Goal: Information Seeking & Learning: Compare options

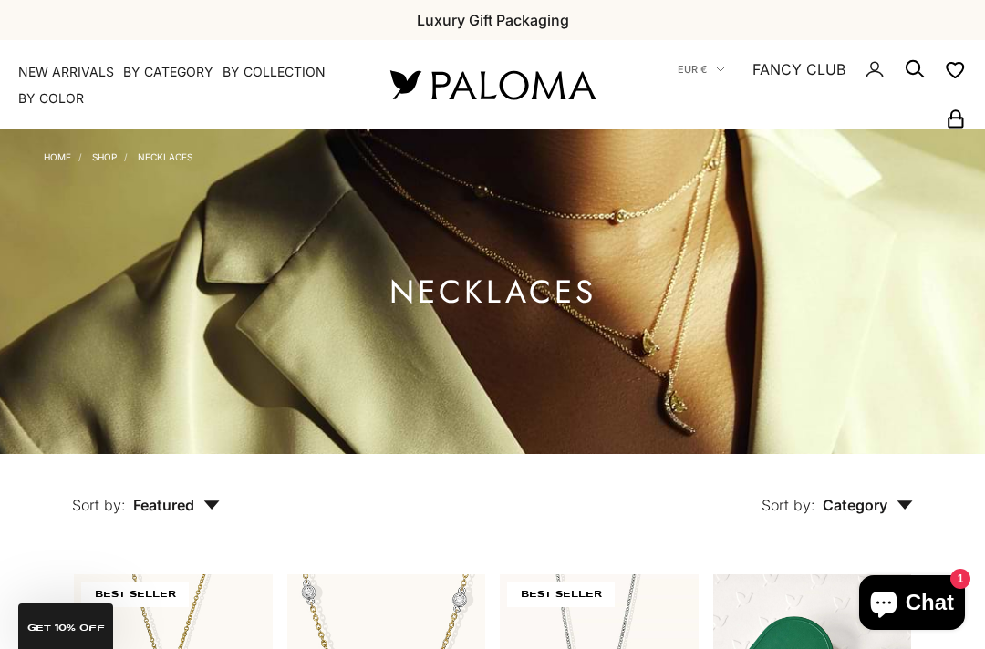
scroll to position [54, 0]
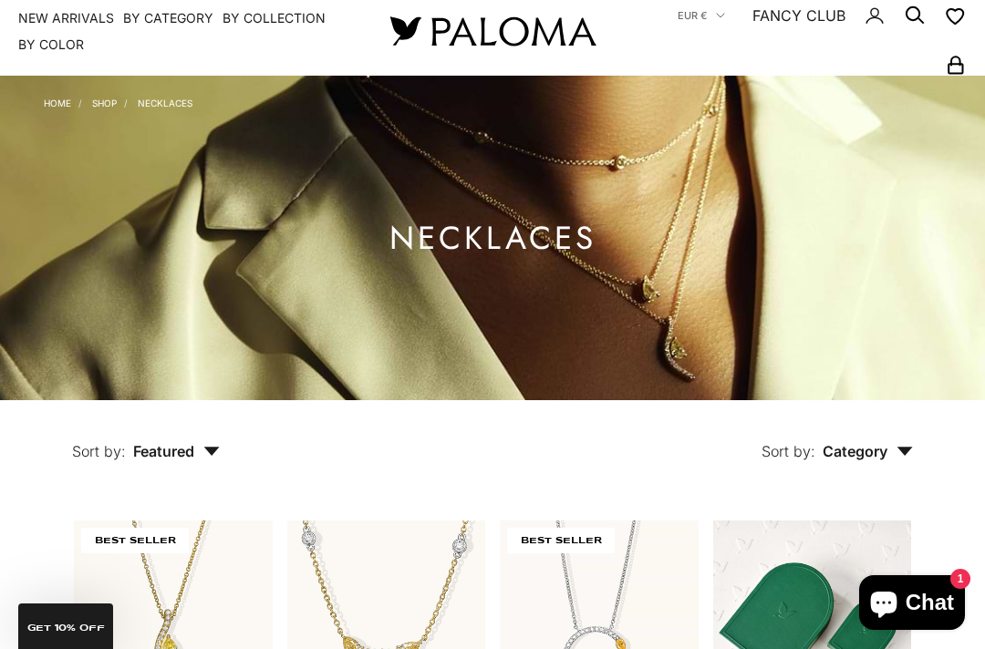
click at [150, 24] on summary "By Category" at bounding box center [168, 18] width 90 height 18
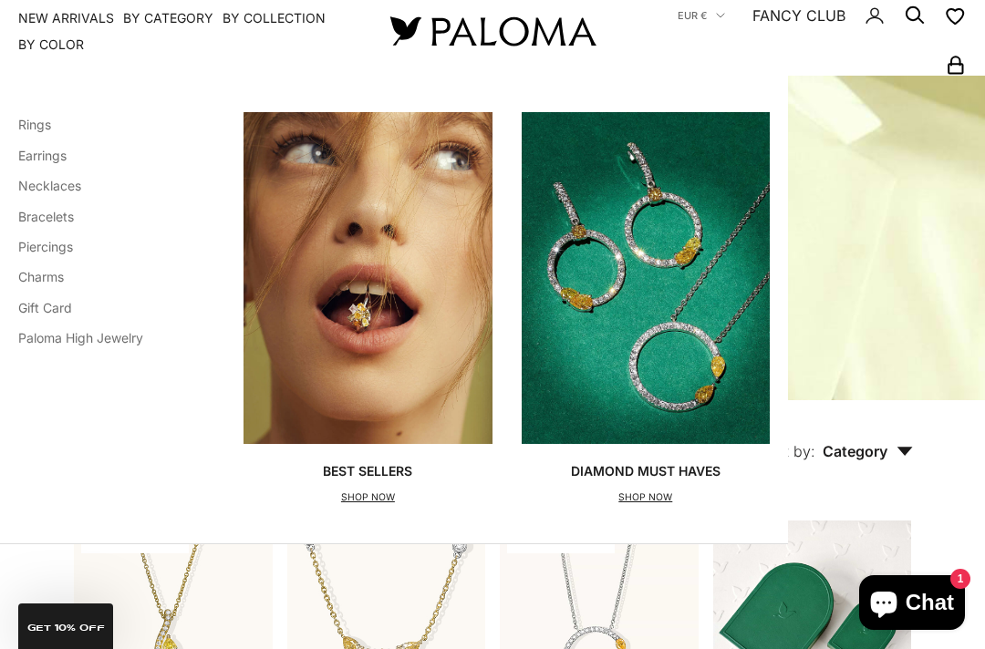
click at [33, 125] on link "Rings" at bounding box center [34, 124] width 33 height 15
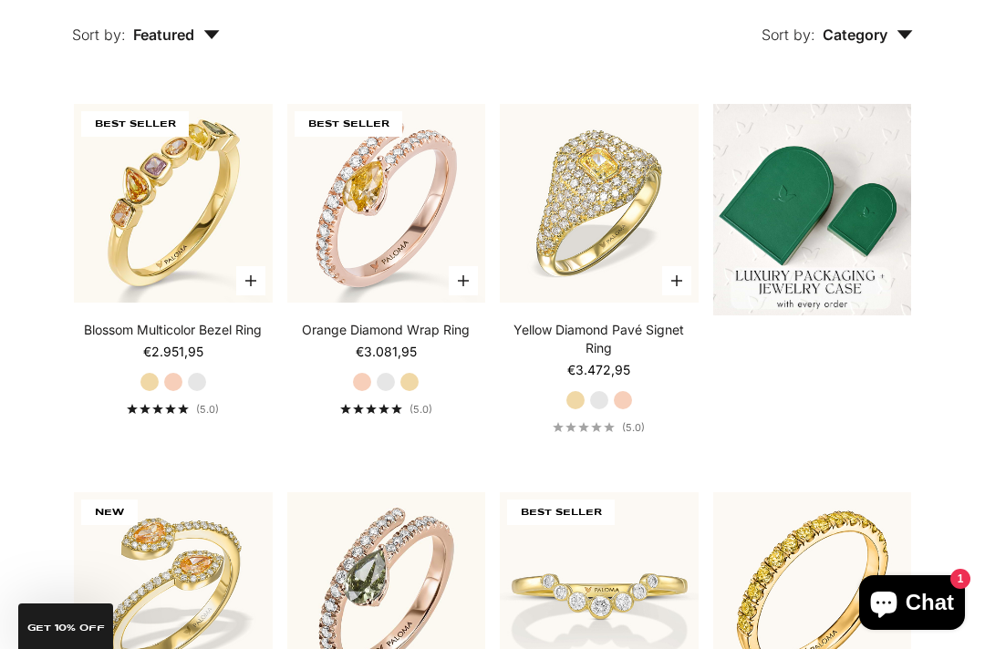
scroll to position [470, 0]
click at [129, 258] on img at bounding box center [173, 204] width 218 height 218
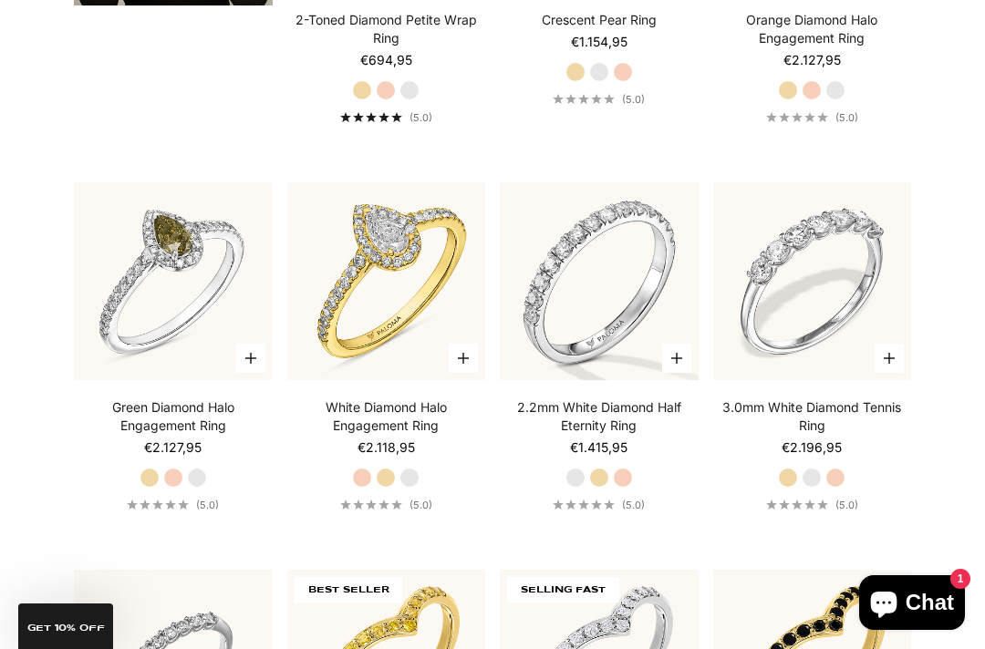
scroll to position [3090, 0]
click at [575, 363] on img at bounding box center [599, 280] width 218 height 218
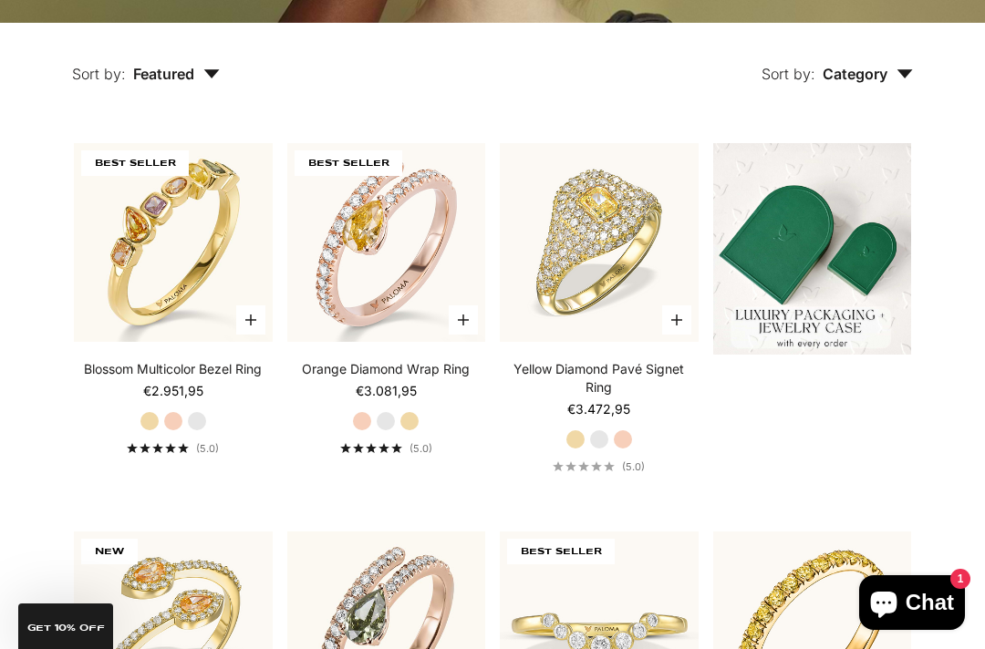
scroll to position [428, 0]
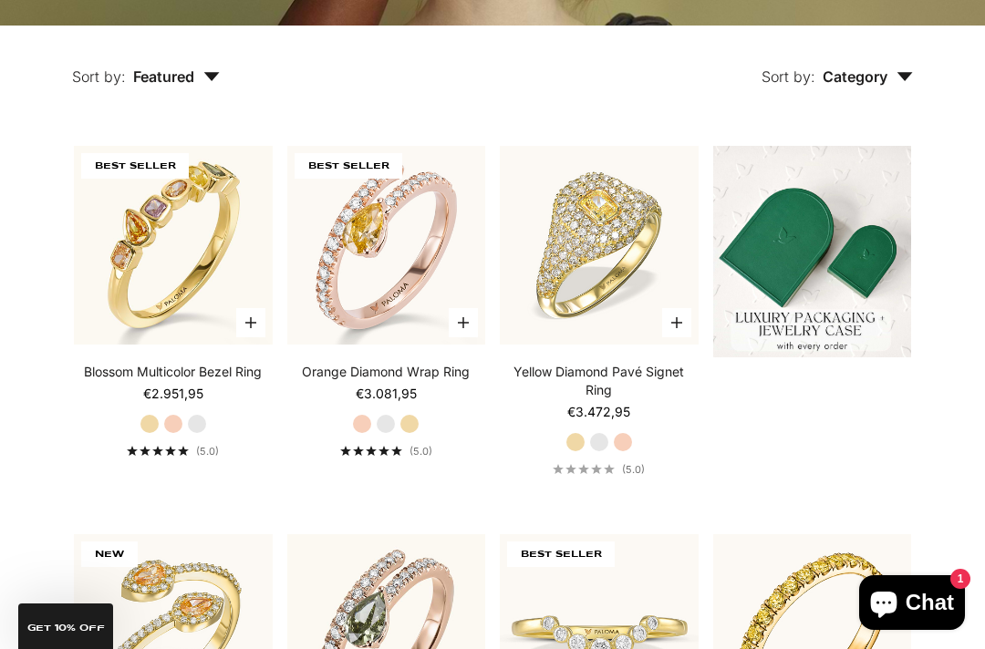
click at [353, 301] on img at bounding box center [386, 246] width 218 height 218
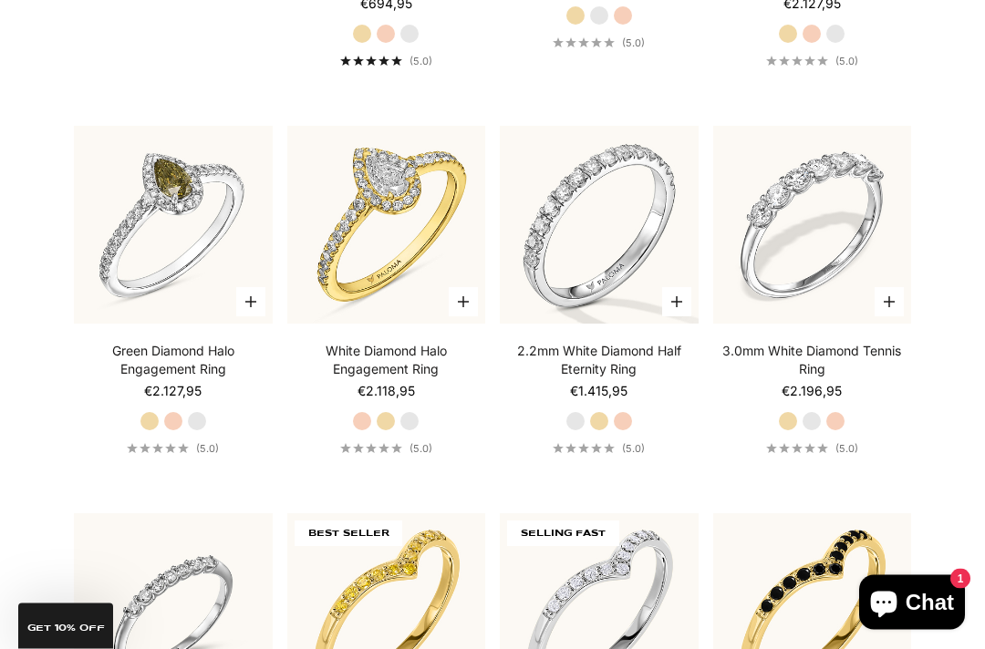
scroll to position [3146, 0]
click at [578, 318] on img at bounding box center [599, 225] width 218 height 218
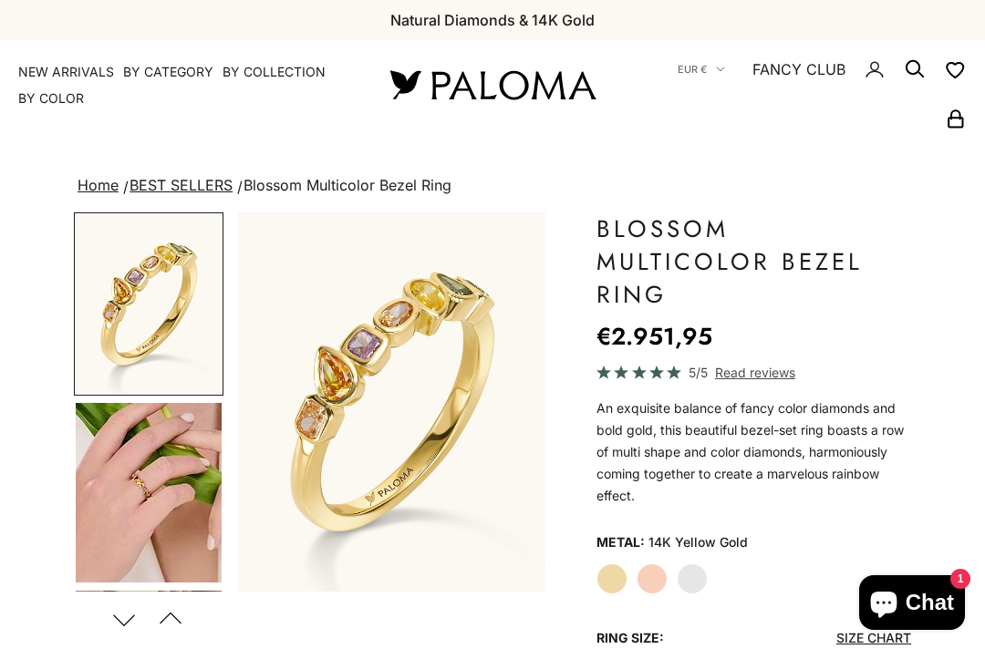
click at [146, 488] on img "Go to item 5" at bounding box center [149, 493] width 146 height 180
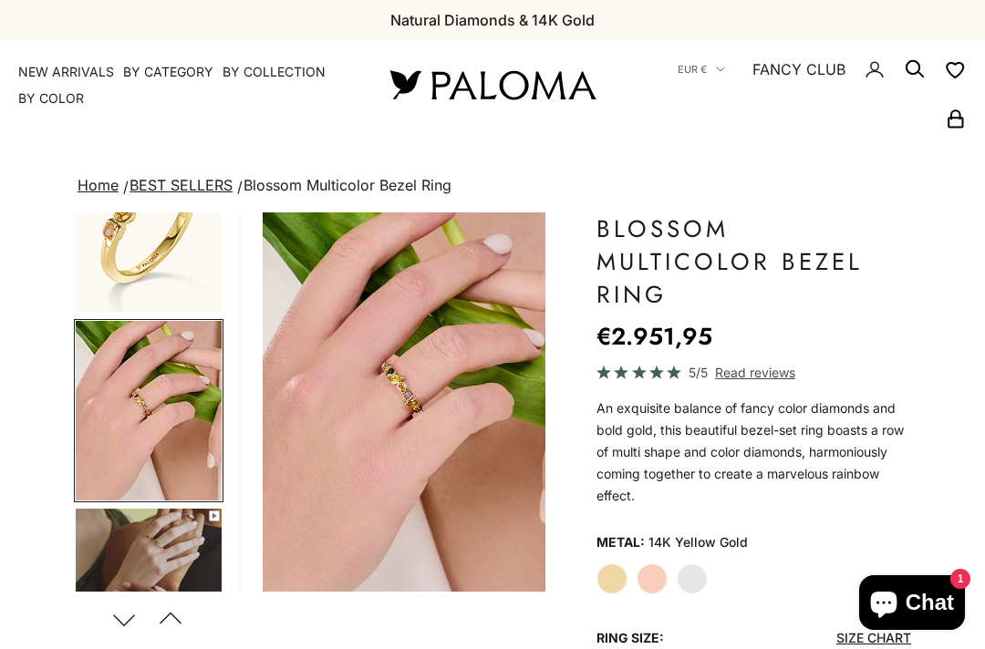
scroll to position [88, 0]
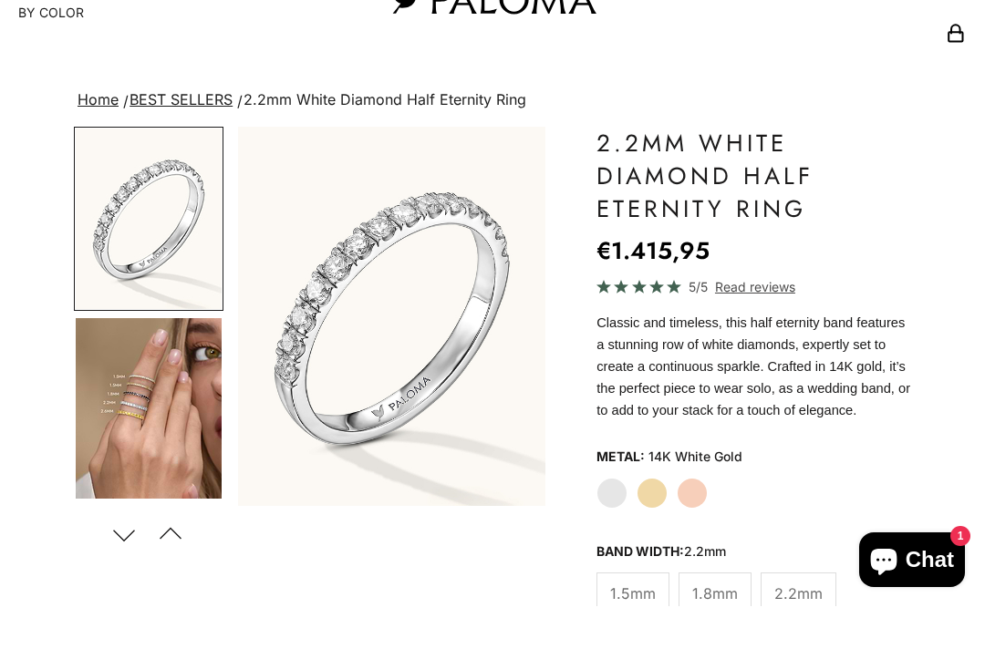
scroll to position [44, 0]
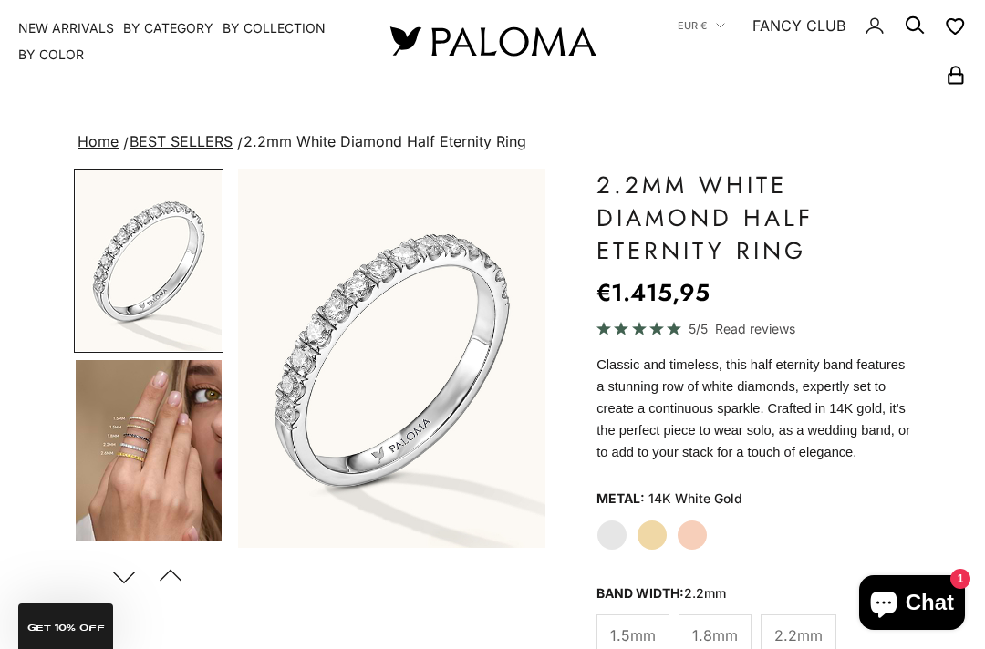
click at [138, 469] on img "Go to item 4" at bounding box center [149, 450] width 146 height 180
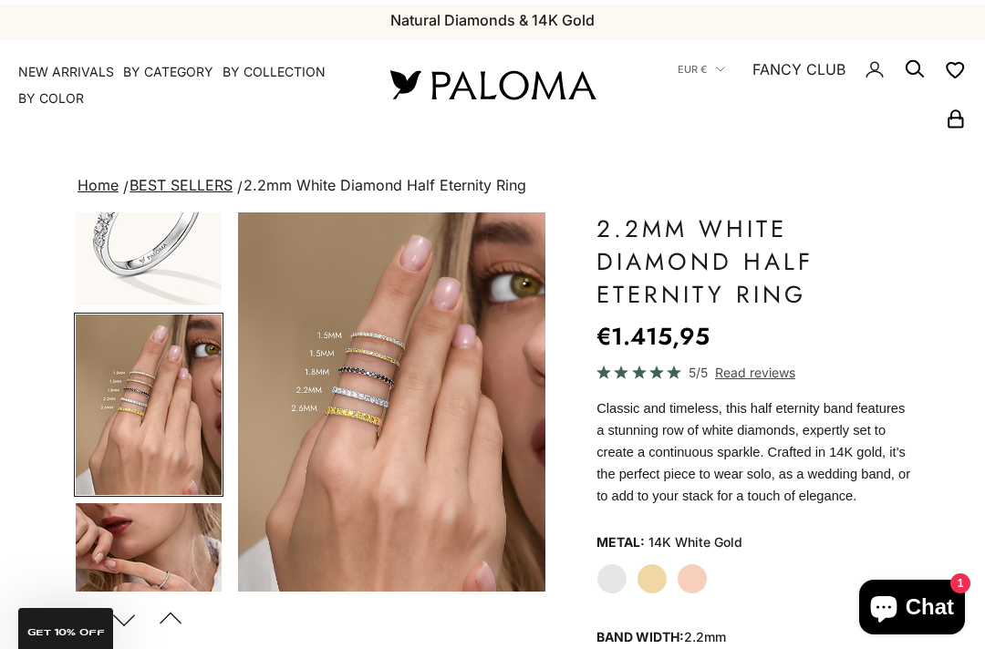
scroll to position [0, 0]
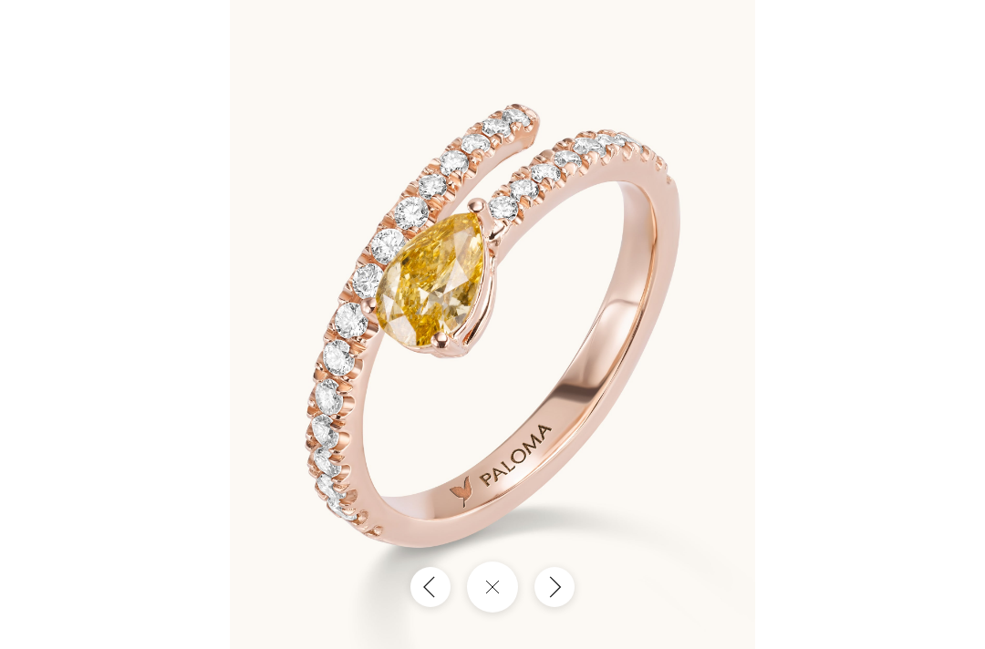
click at [490, 581] on icon "Close gallery" at bounding box center [492, 587] width 15 height 15
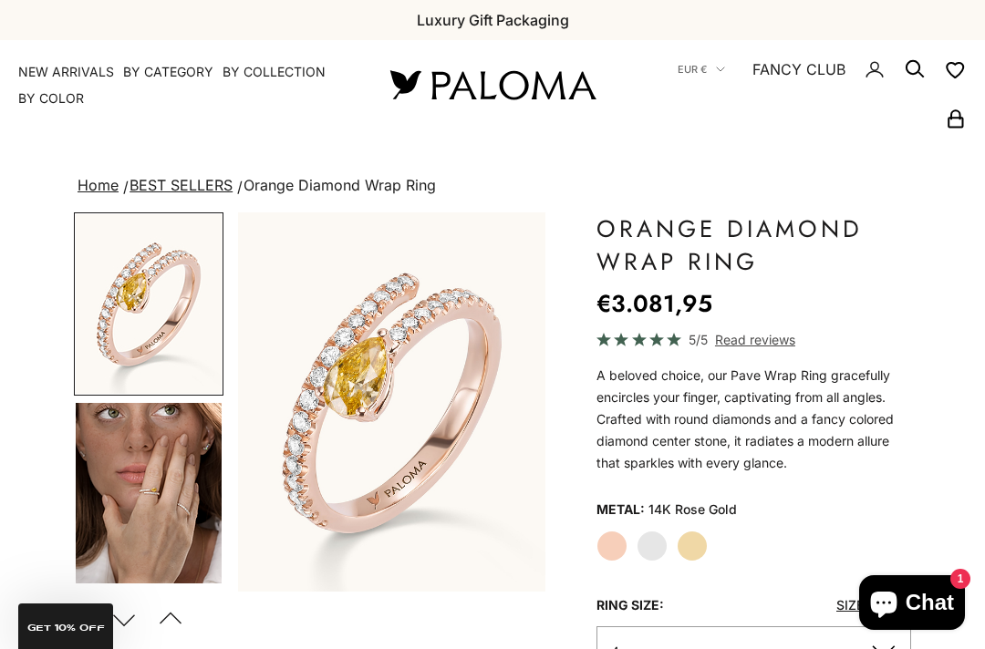
click at [164, 492] on img "Go to item 4" at bounding box center [149, 493] width 146 height 180
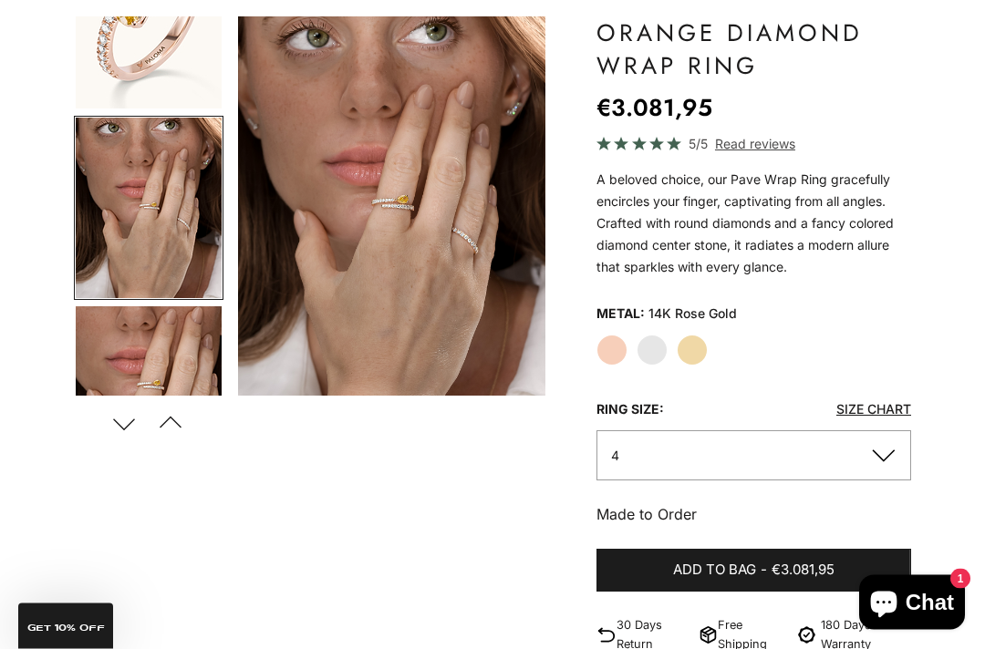
scroll to position [196, 0]
click at [392, 245] on img "Item 4 of 18" at bounding box center [391, 205] width 307 height 379
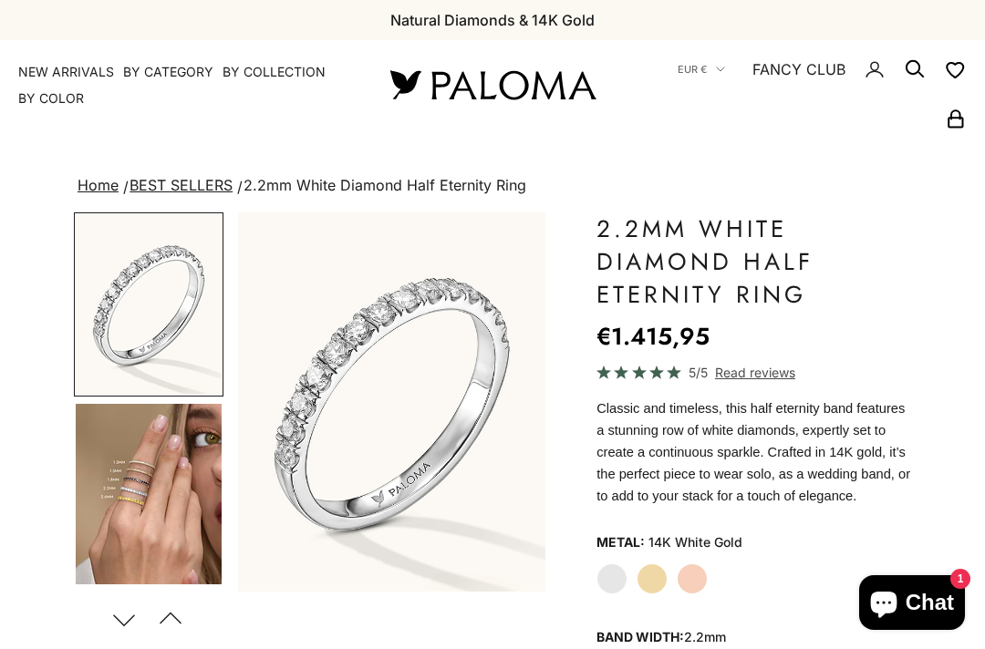
click at [131, 477] on img "Go to item 4" at bounding box center [149, 494] width 146 height 180
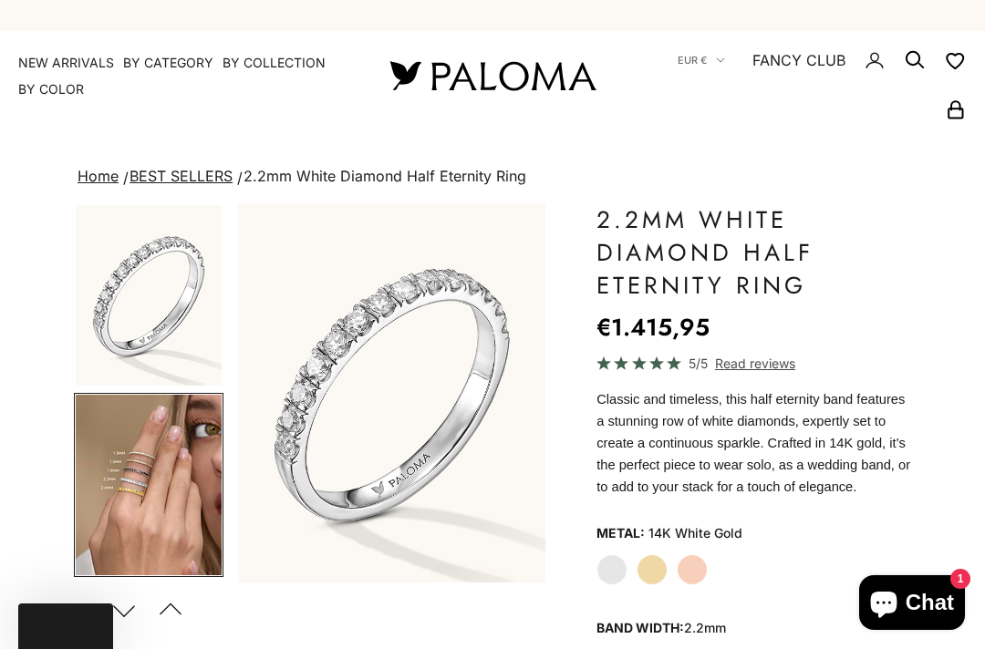
scroll to position [90, 0]
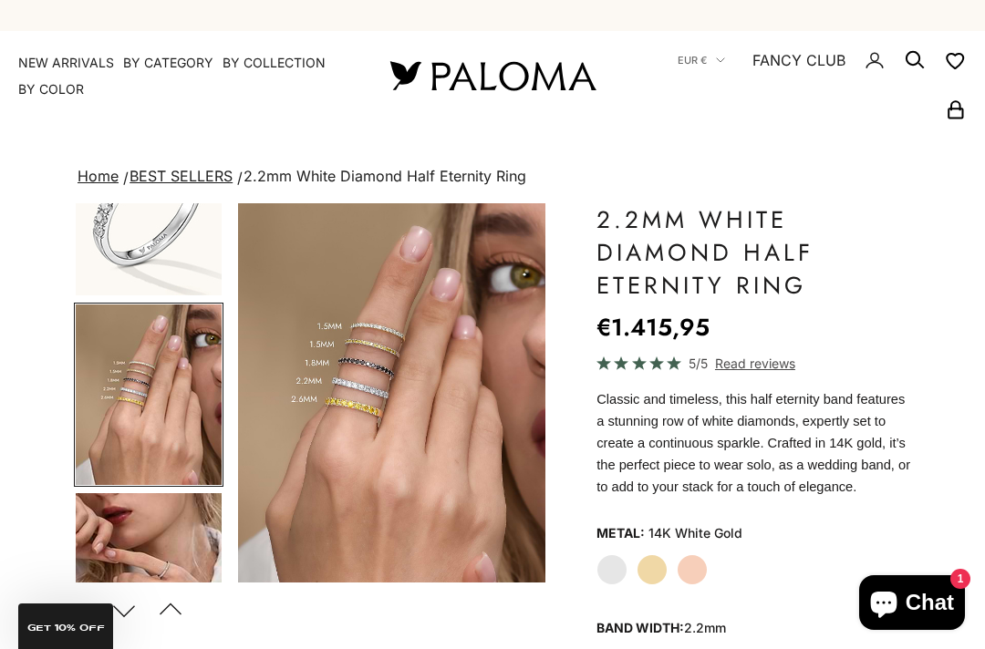
click at [351, 438] on img "Item 4 of 23" at bounding box center [391, 392] width 307 height 379
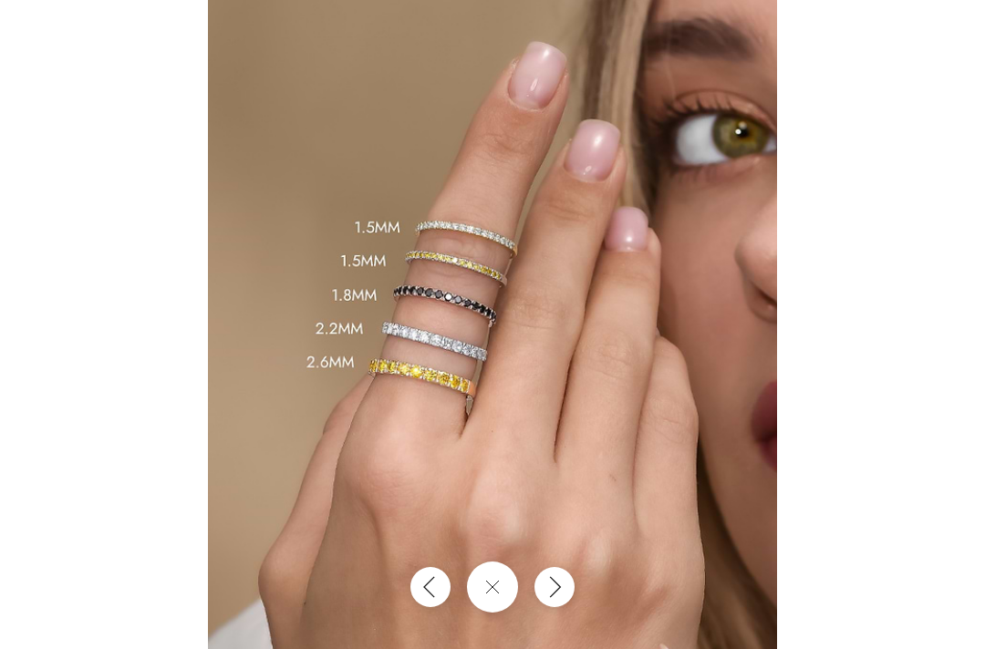
click at [474, 613] on button "Close gallery" at bounding box center [492, 587] width 51 height 51
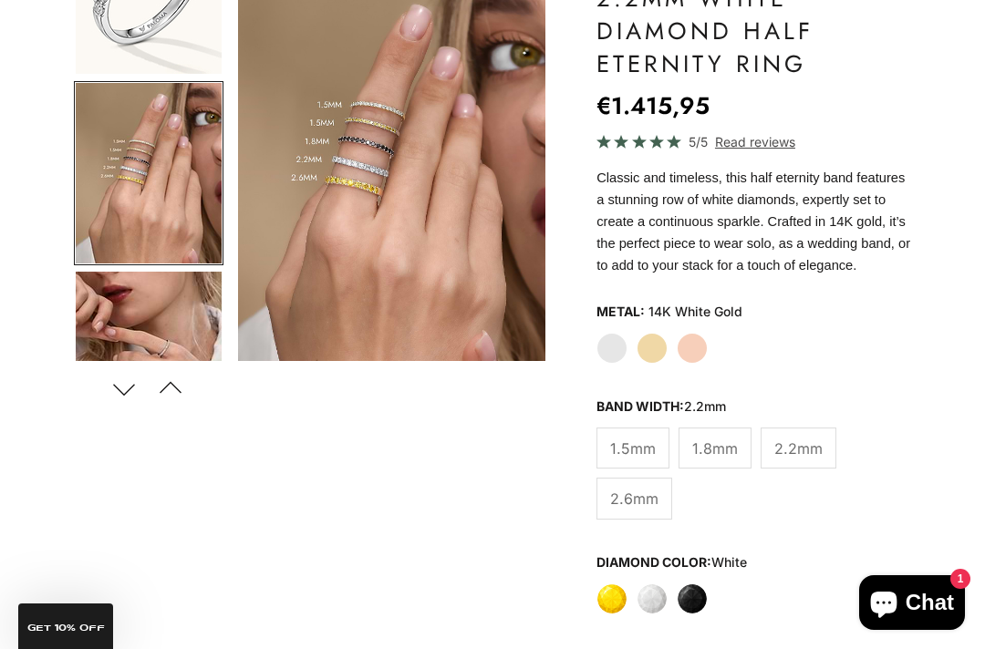
scroll to position [234, 0]
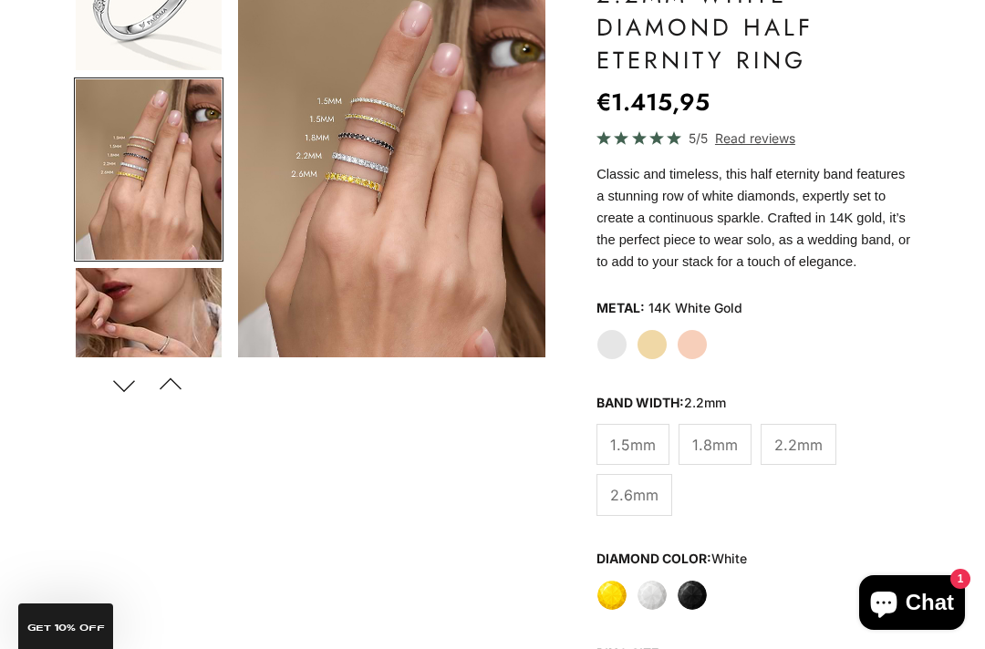
click at [652, 360] on label "Yellow Gold" at bounding box center [651, 344] width 31 height 31
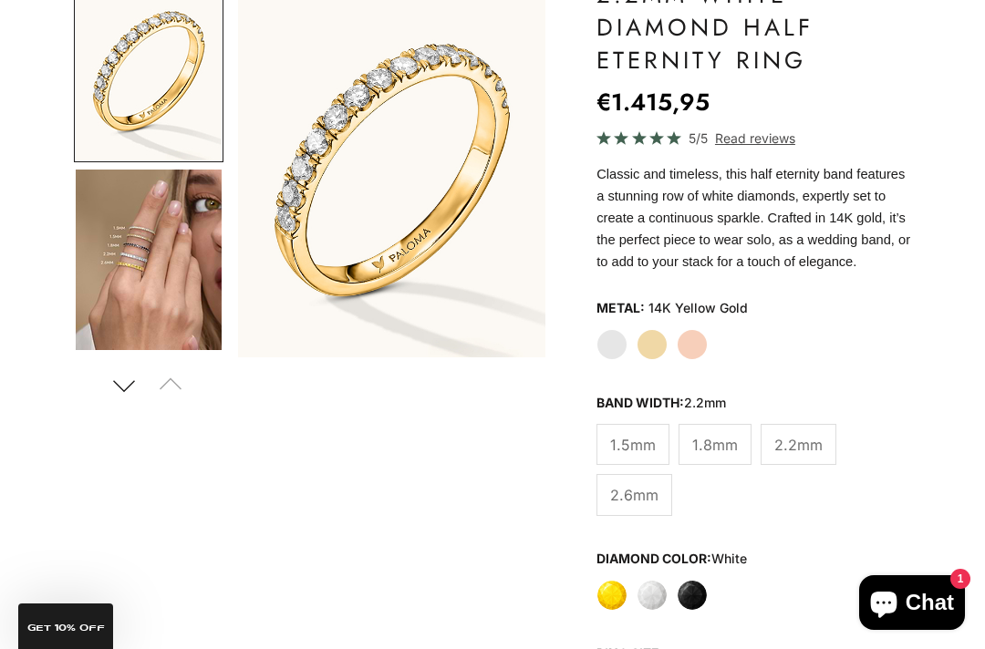
click at [695, 360] on label "Rose Gold" at bounding box center [691, 344] width 31 height 31
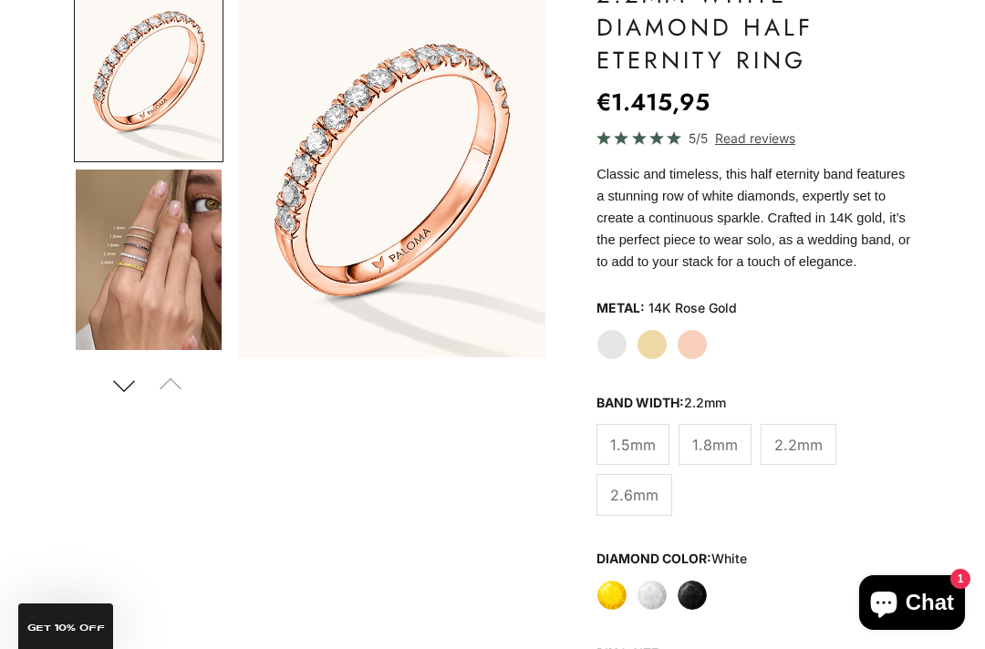
click at [652, 360] on label "Yellow Gold" at bounding box center [651, 344] width 31 height 31
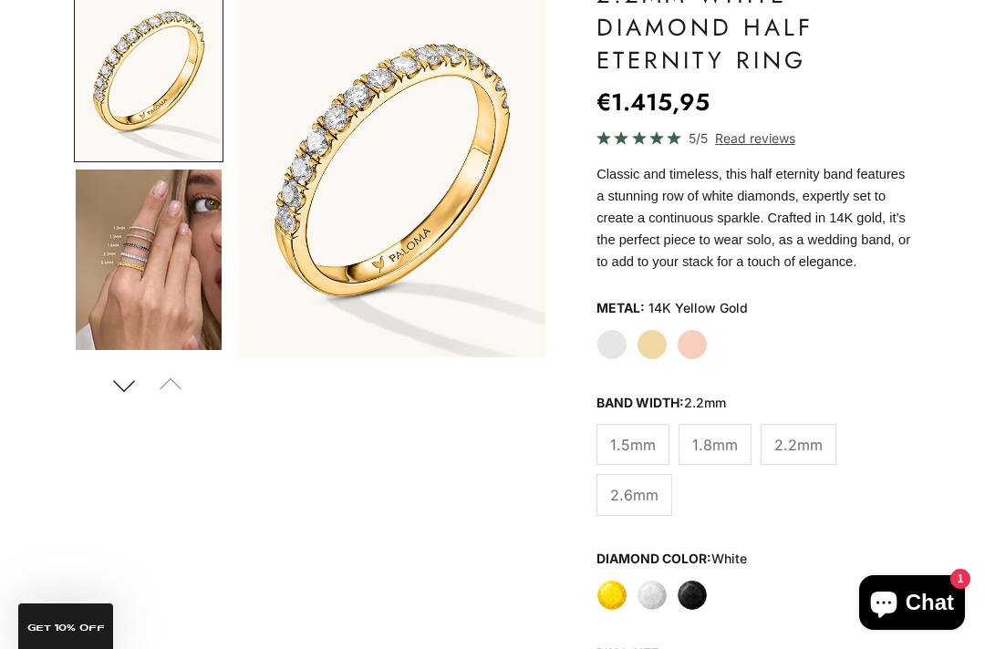
click at [607, 360] on label "White Gold" at bounding box center [611, 344] width 31 height 31
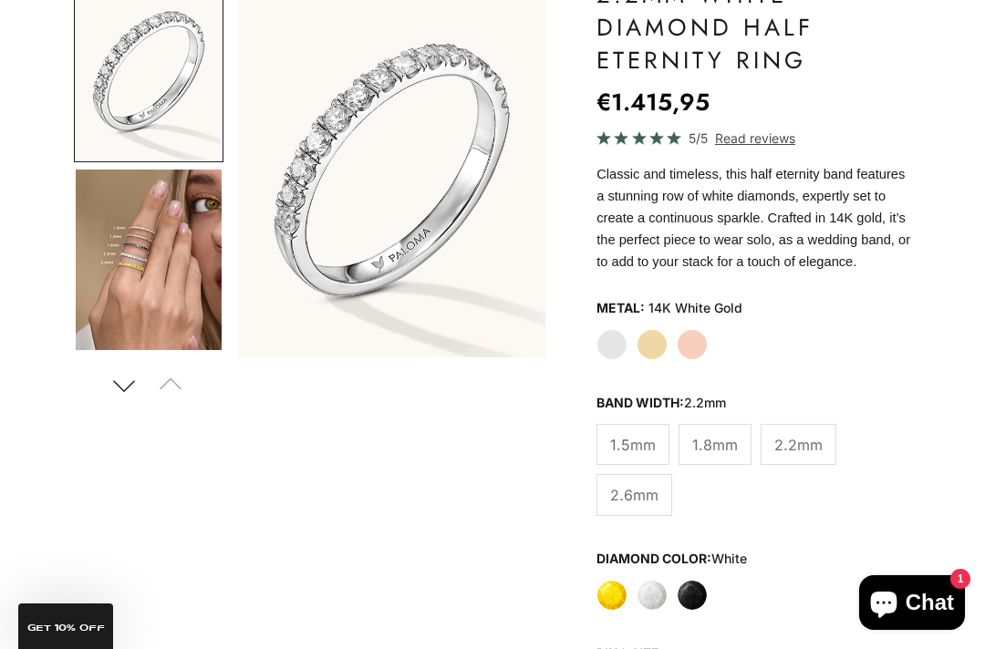
click at [705, 457] on span "1.8mm" at bounding box center [715, 445] width 46 height 24
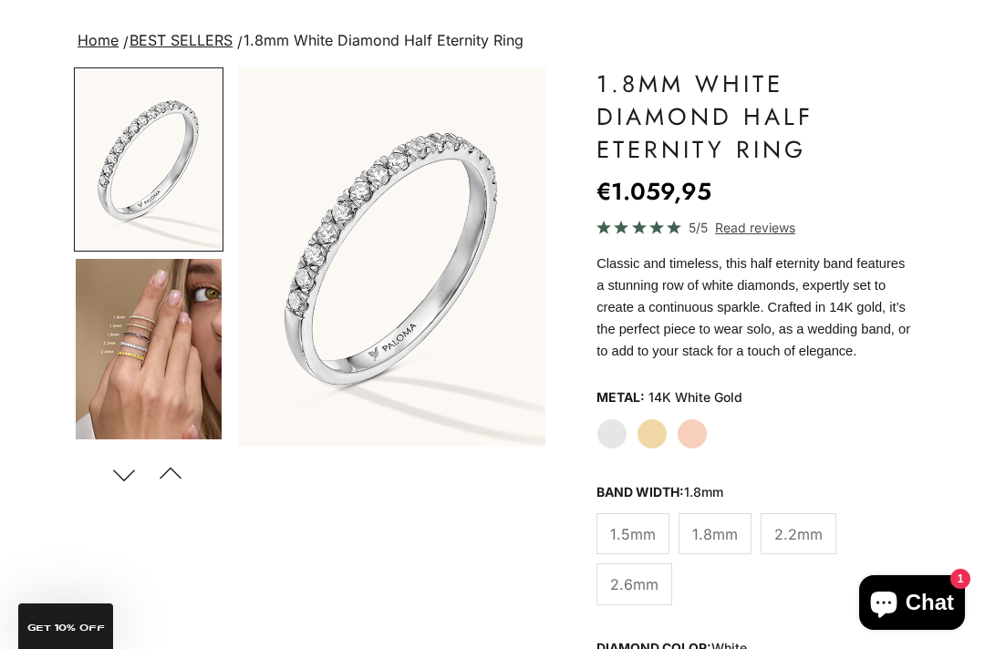
scroll to position [145, 0]
click at [155, 371] on img "Go to item 4" at bounding box center [149, 349] width 146 height 180
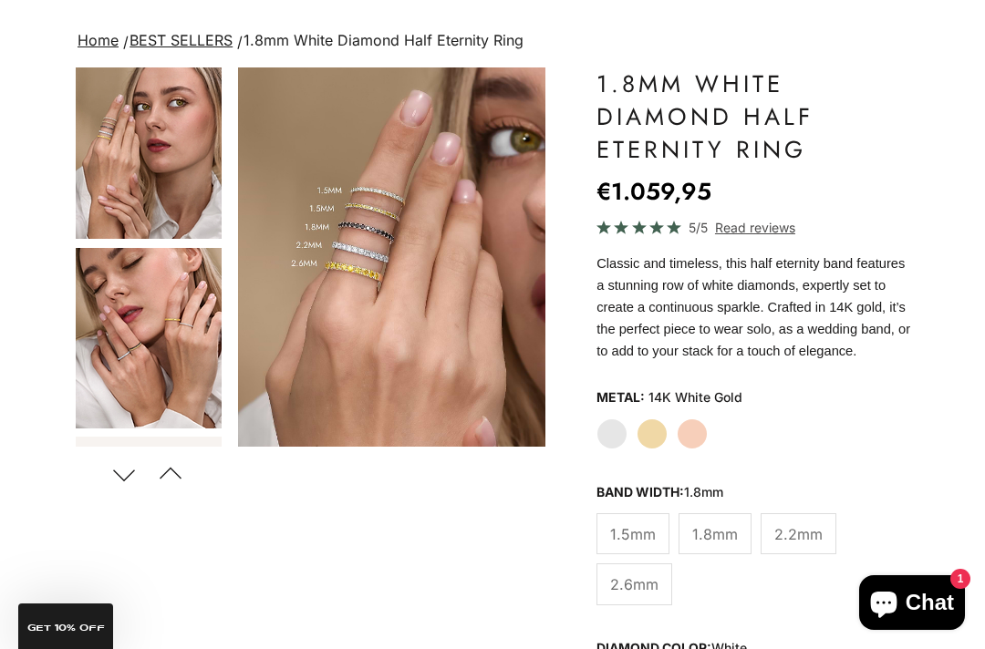
scroll to position [1902, 0]
click at [136, 352] on img "Go to item 18" at bounding box center [149, 338] width 146 height 180
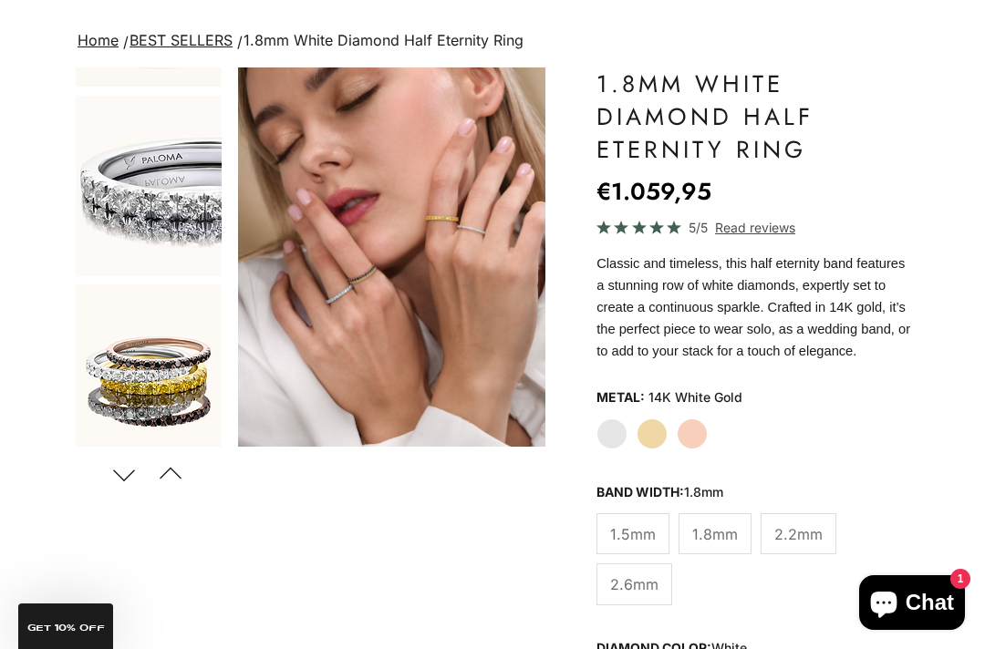
scroll to position [1061, 0]
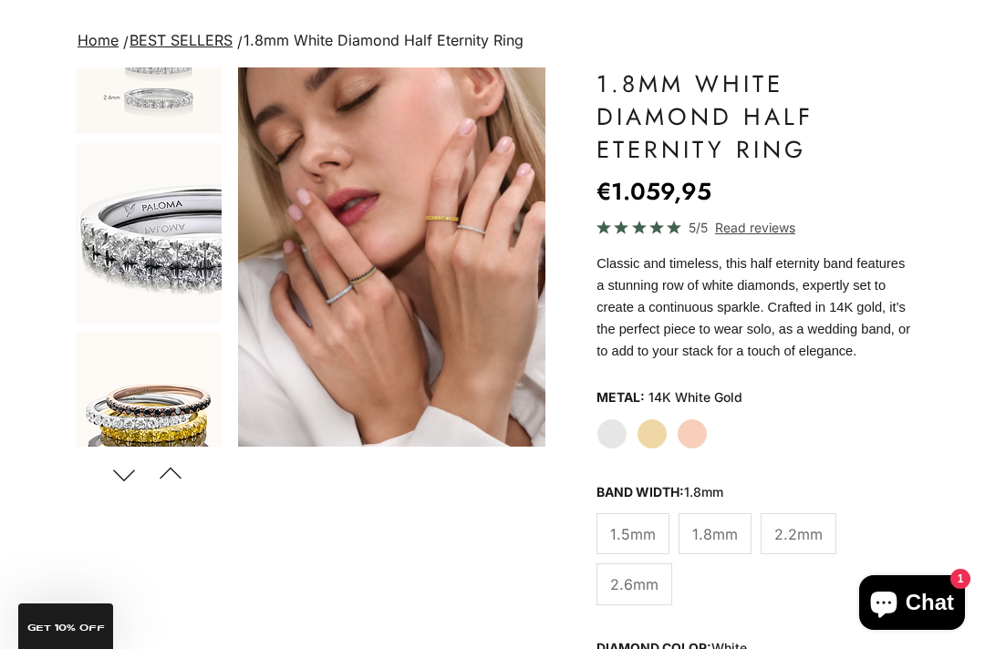
click at [794, 546] on span "2.2mm" at bounding box center [798, 534] width 48 height 24
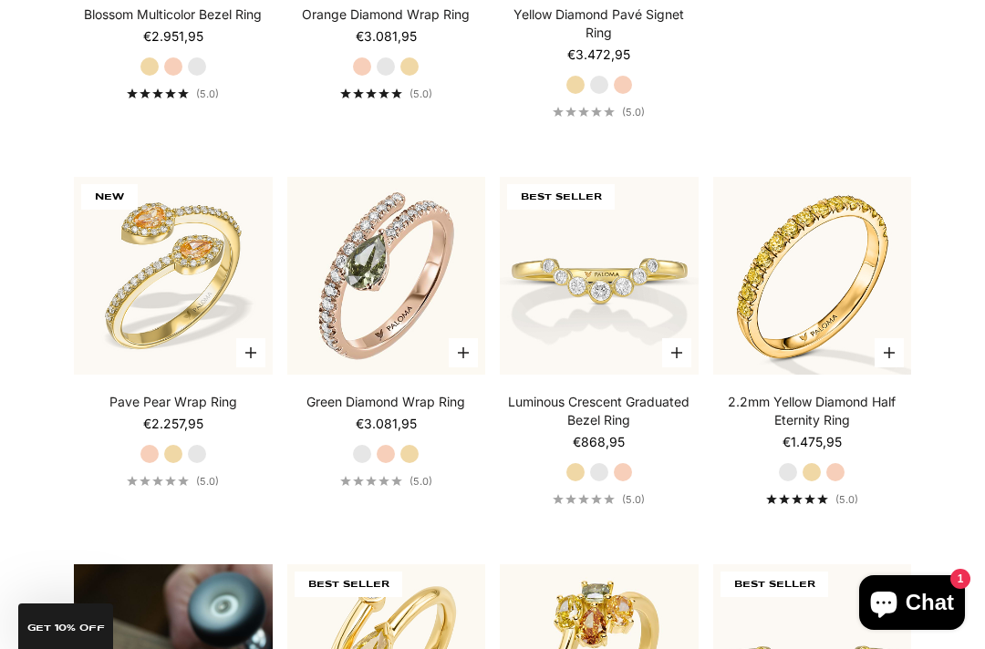
scroll to position [784, 0]
click at [329, 357] on img at bounding box center [386, 278] width 218 height 218
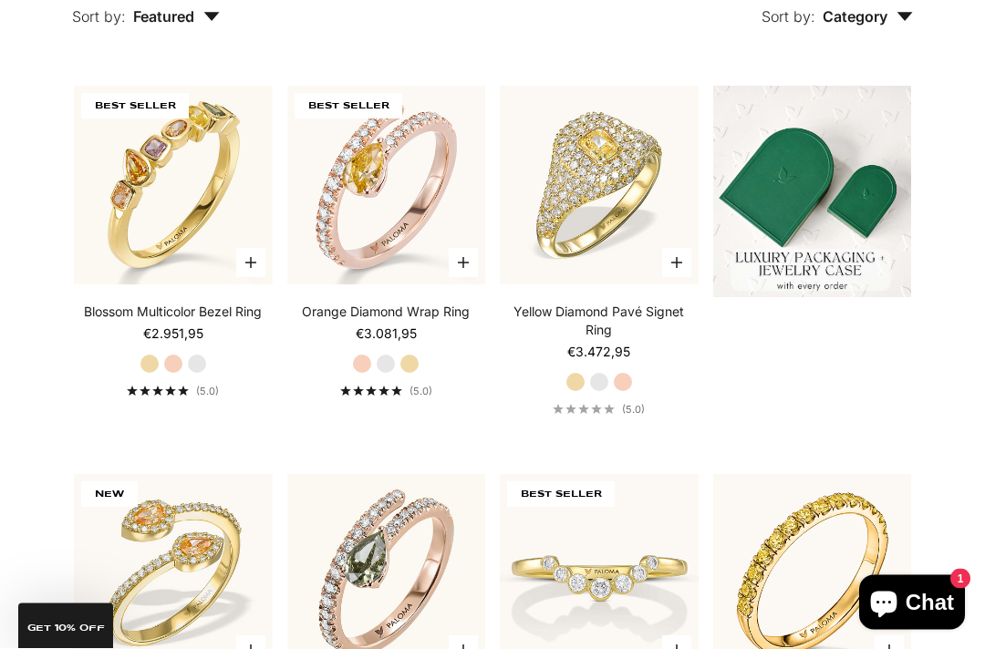
scroll to position [471, 0]
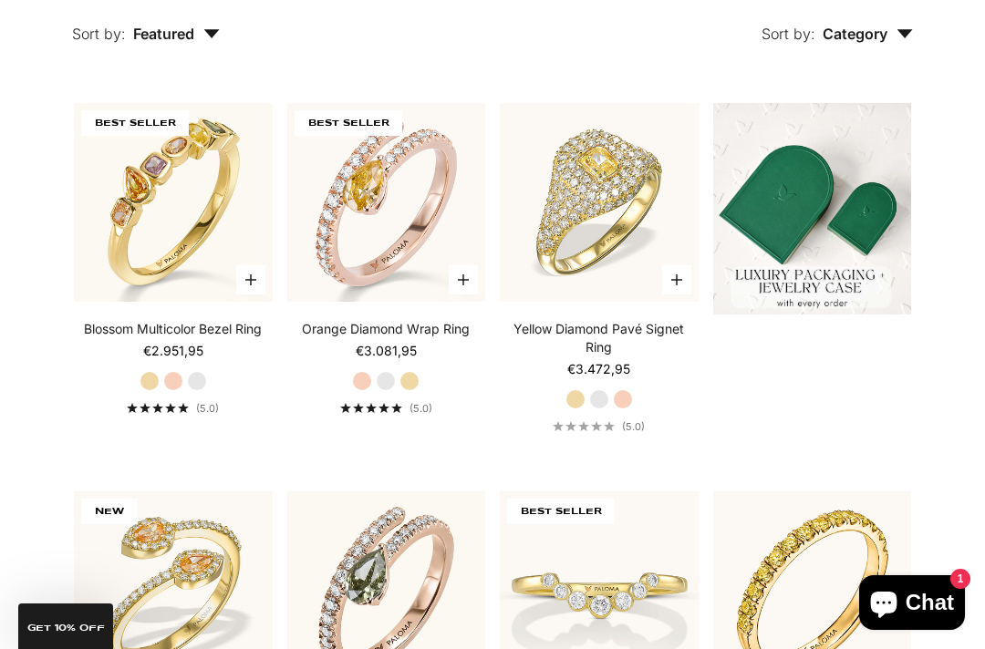
click at [309, 253] on img at bounding box center [386, 203] width 218 height 218
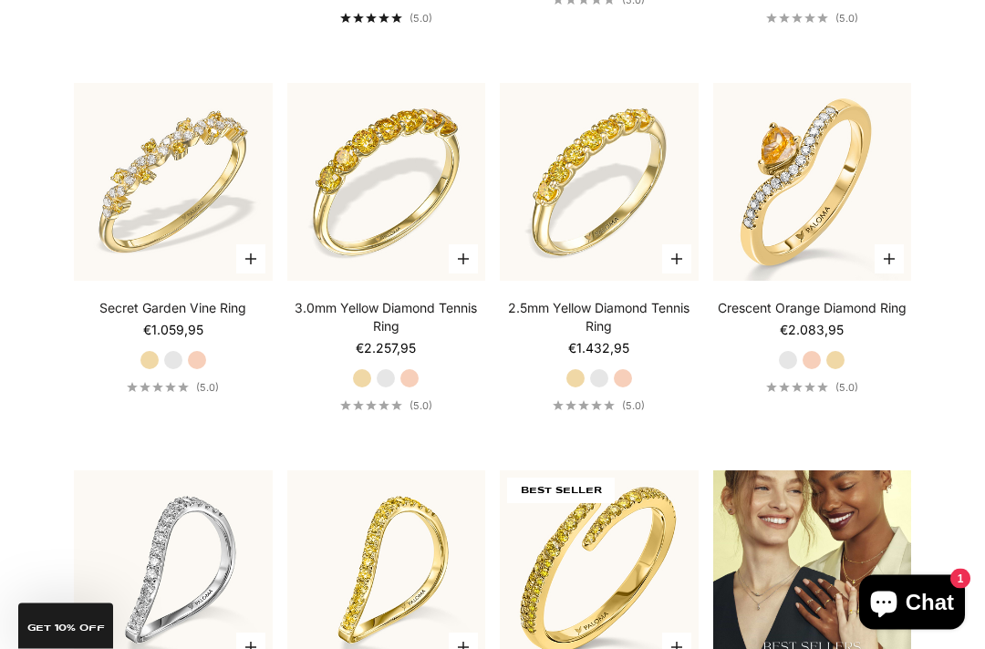
scroll to position [1658, 0]
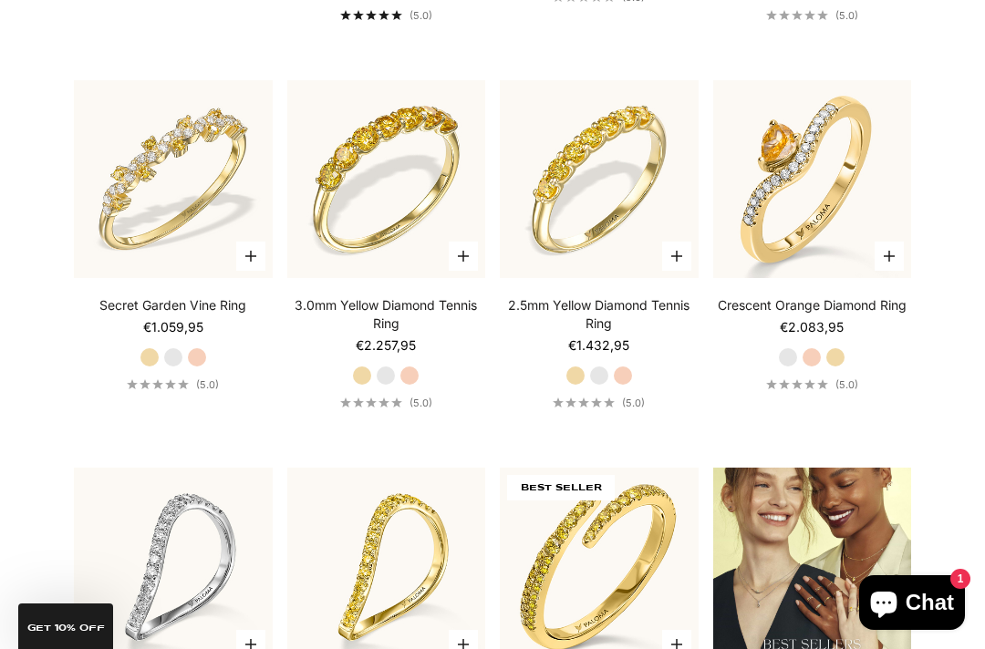
click at [568, 263] on img at bounding box center [599, 179] width 218 height 218
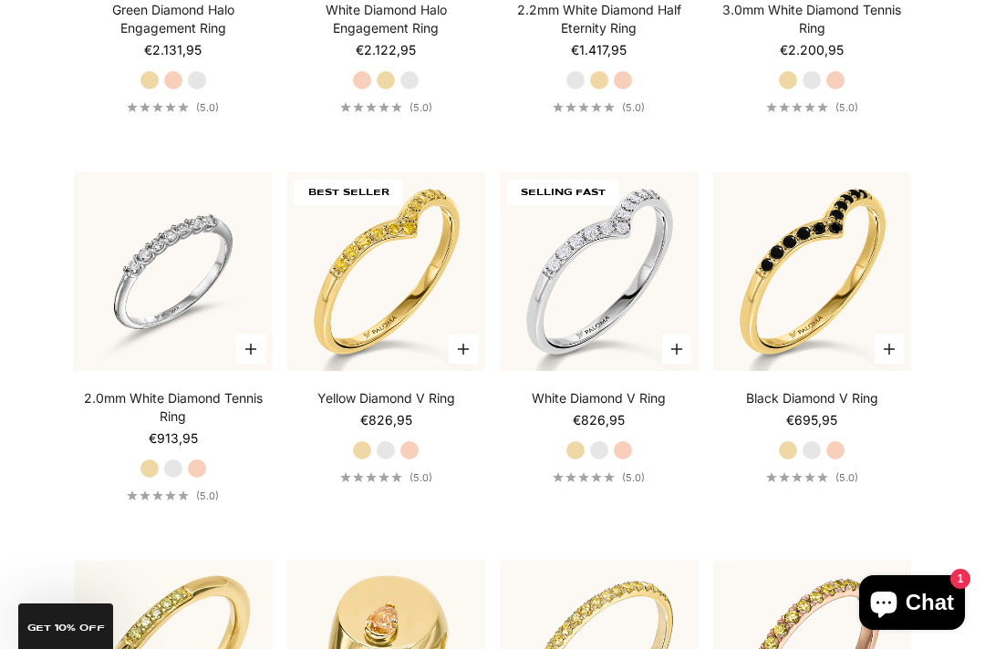
scroll to position [3486, 0]
click at [130, 365] on img at bounding box center [173, 273] width 218 height 218
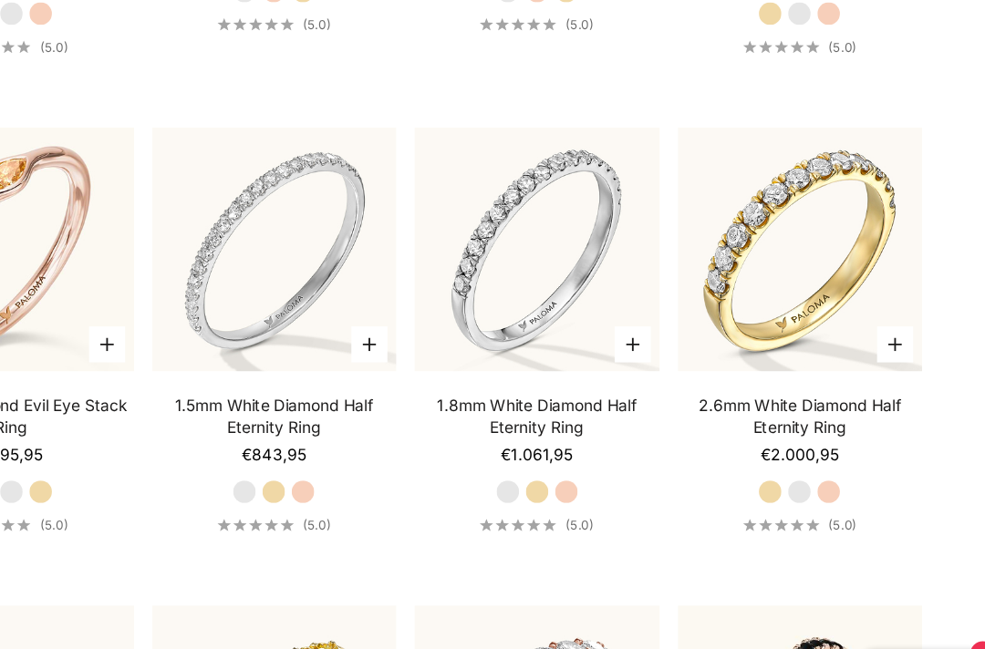
scroll to position [4672, 0]
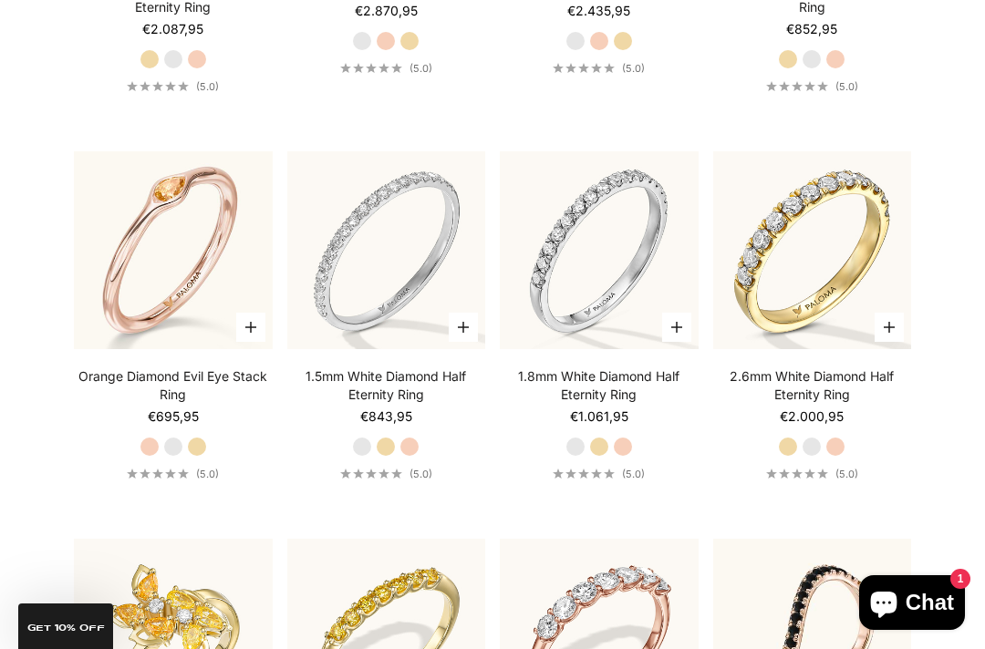
click at [586, 338] on img at bounding box center [599, 250] width 218 height 218
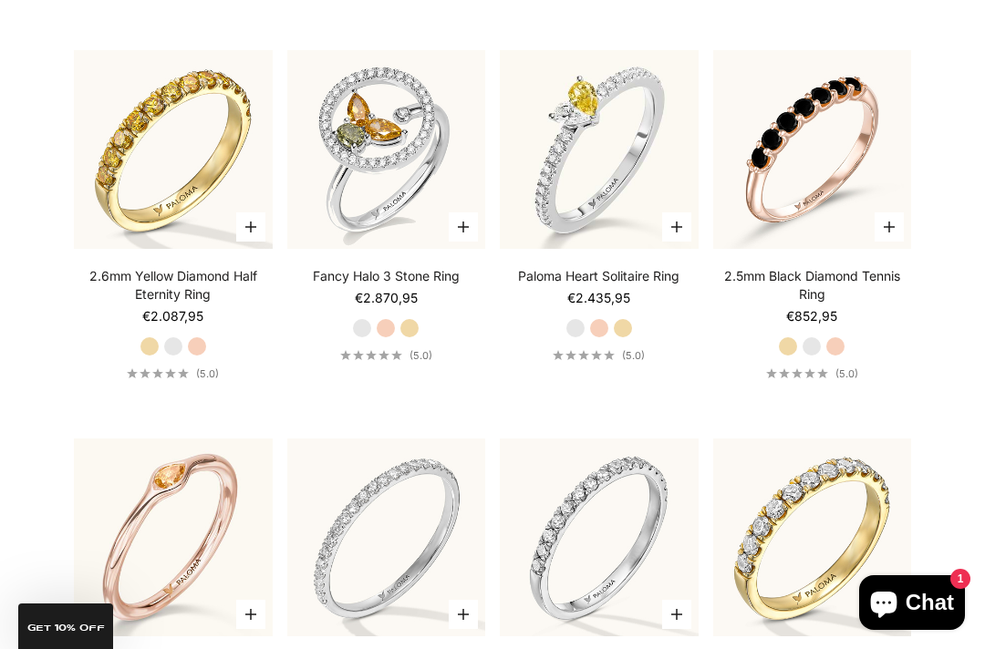
scroll to position [4384, 0]
click at [818, 357] on label "White Gold" at bounding box center [811, 347] width 20 height 20
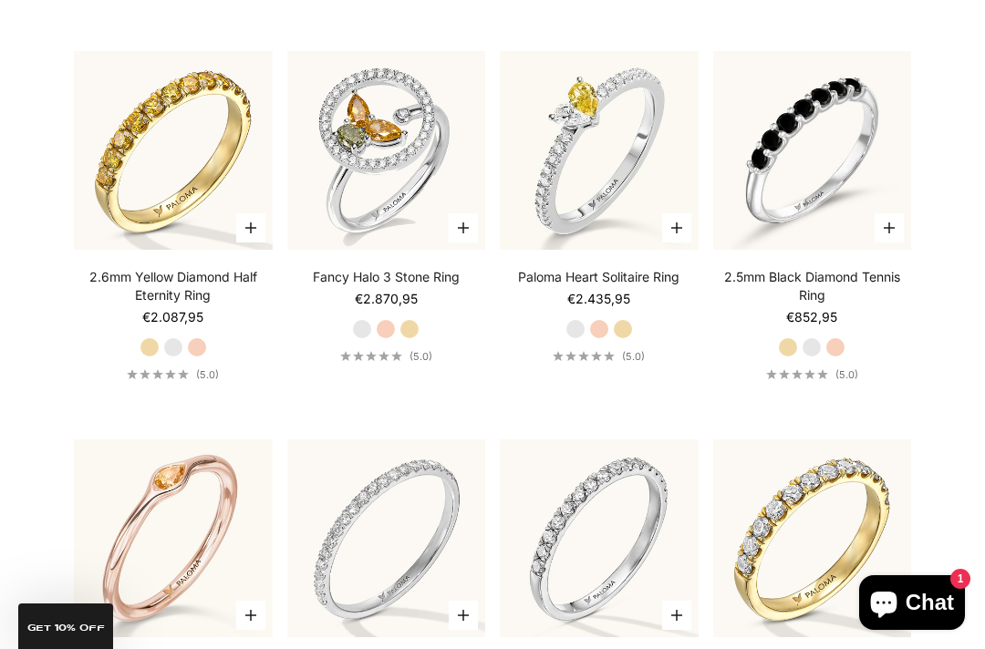
click at [838, 357] on label "Rose Gold" at bounding box center [835, 347] width 20 height 20
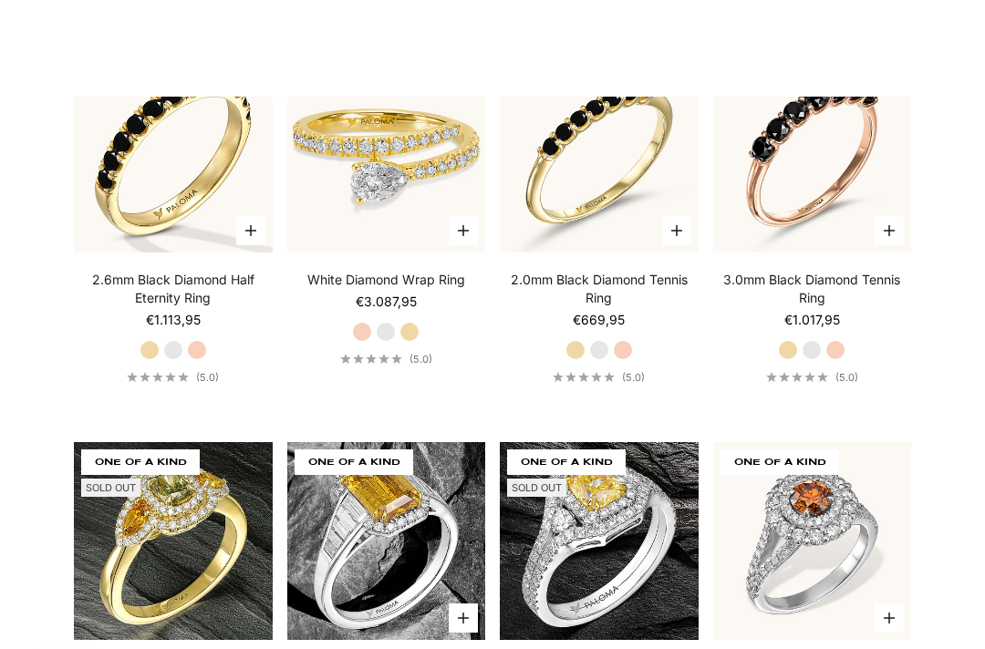
scroll to position [5875, 0]
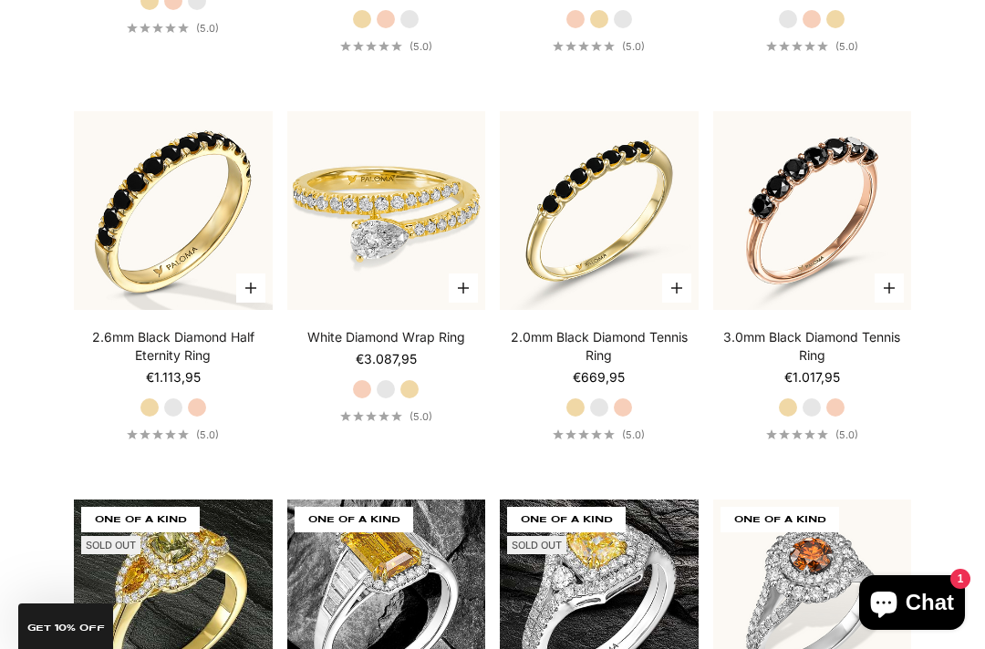
click at [383, 399] on label "White Gold" at bounding box center [386, 389] width 20 height 20
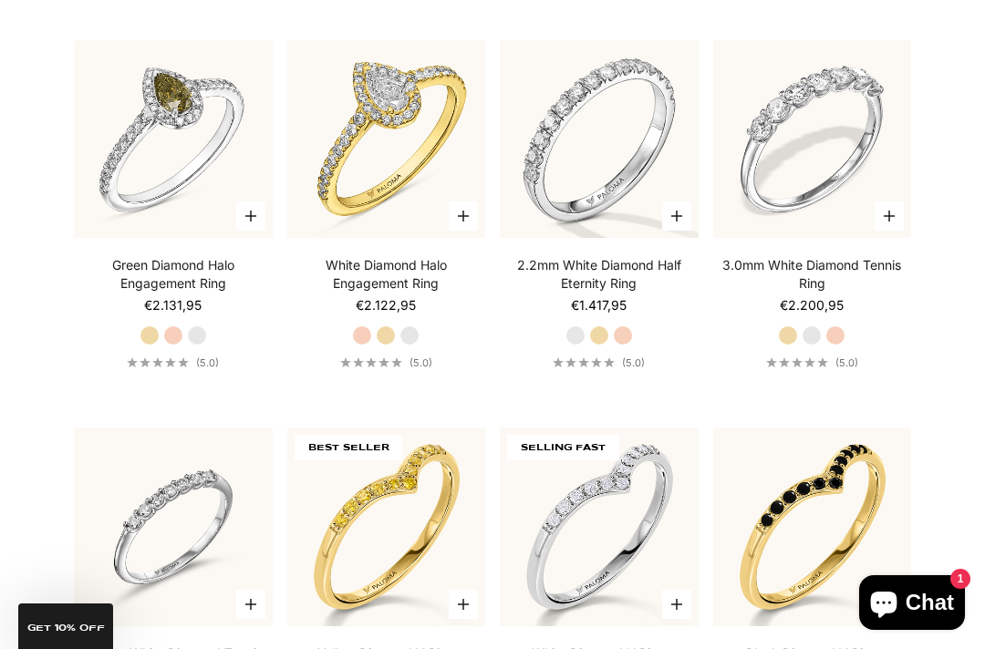
scroll to position [3188, 0]
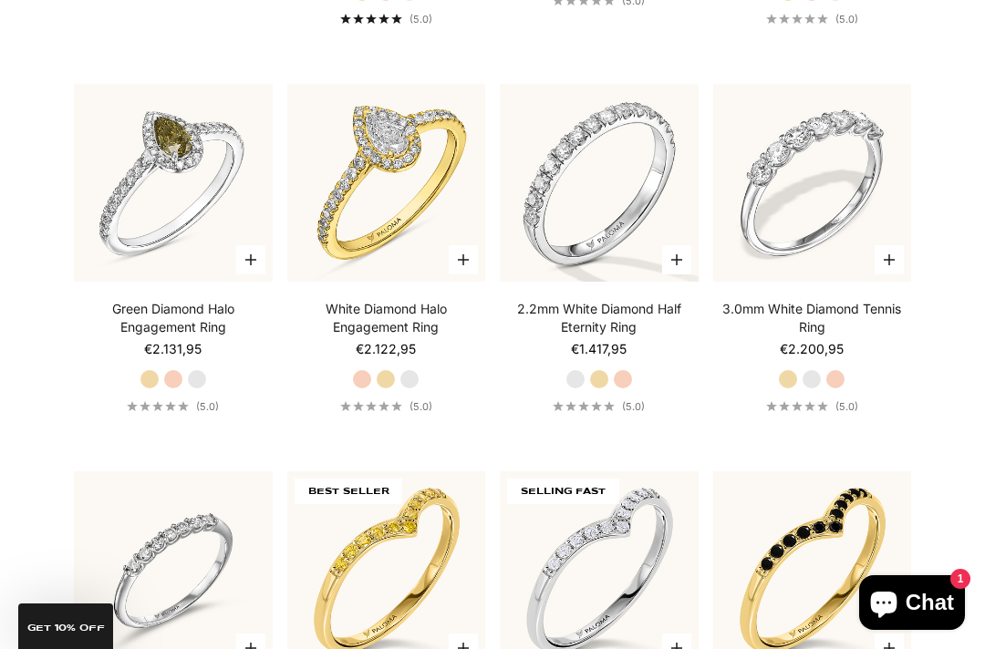
click at [577, 258] on img at bounding box center [599, 183] width 218 height 218
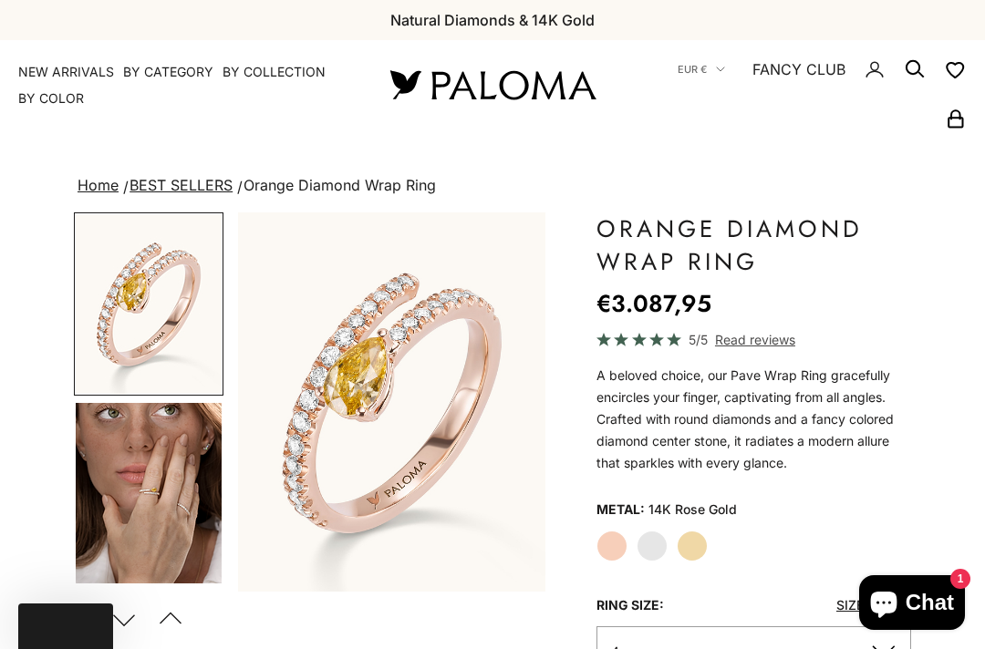
click at [167, 474] on img "Go to item 4" at bounding box center [149, 493] width 146 height 180
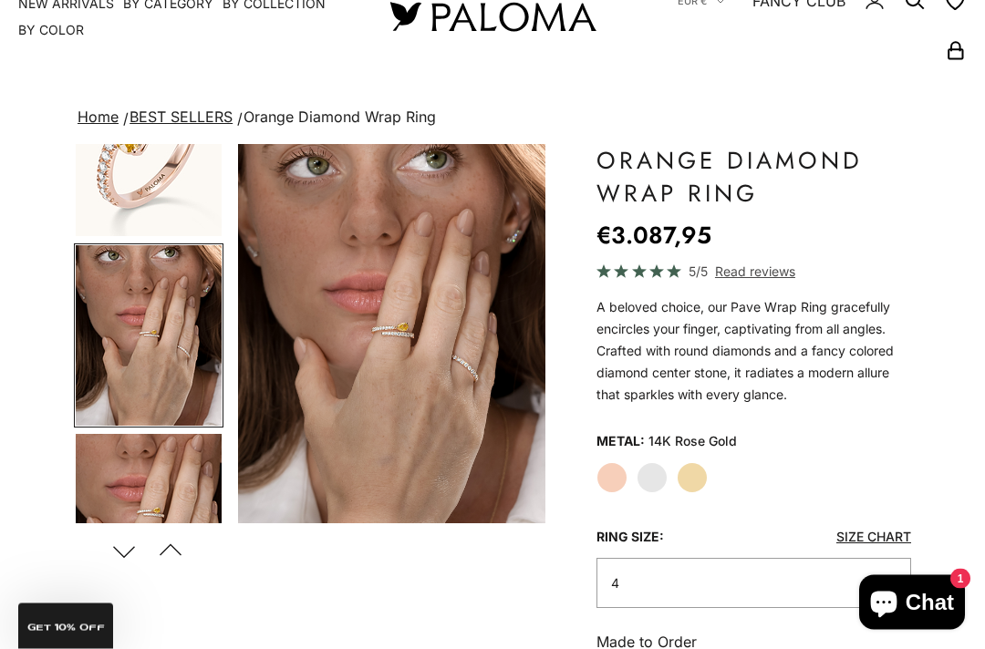
scroll to position [68, 0]
click at [682, 467] on label "Yellow Gold" at bounding box center [691, 477] width 31 height 31
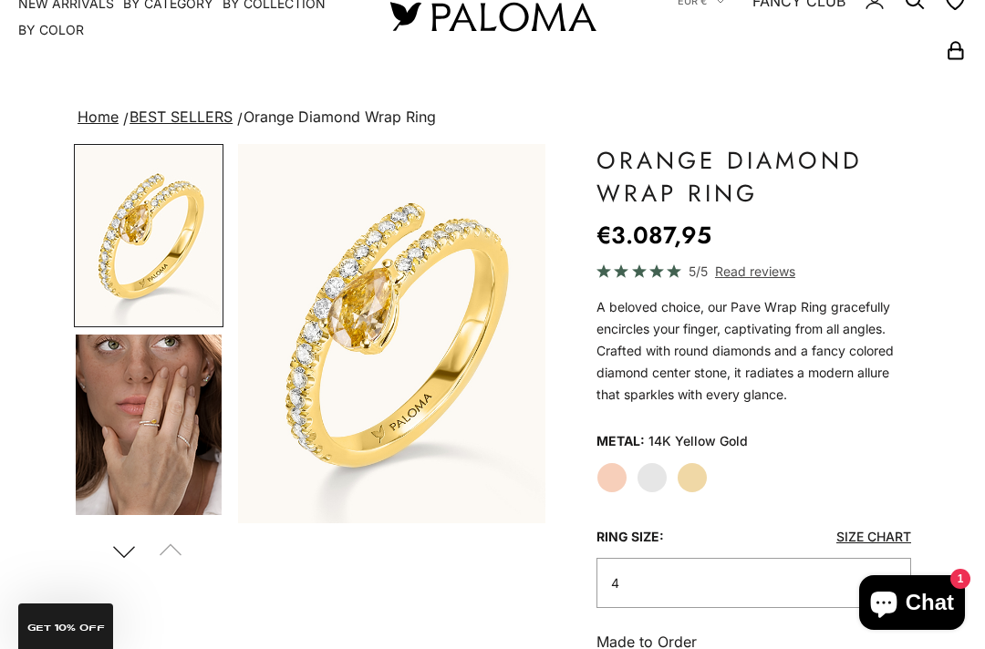
click at [650, 468] on label "White Gold" at bounding box center [651, 477] width 31 height 31
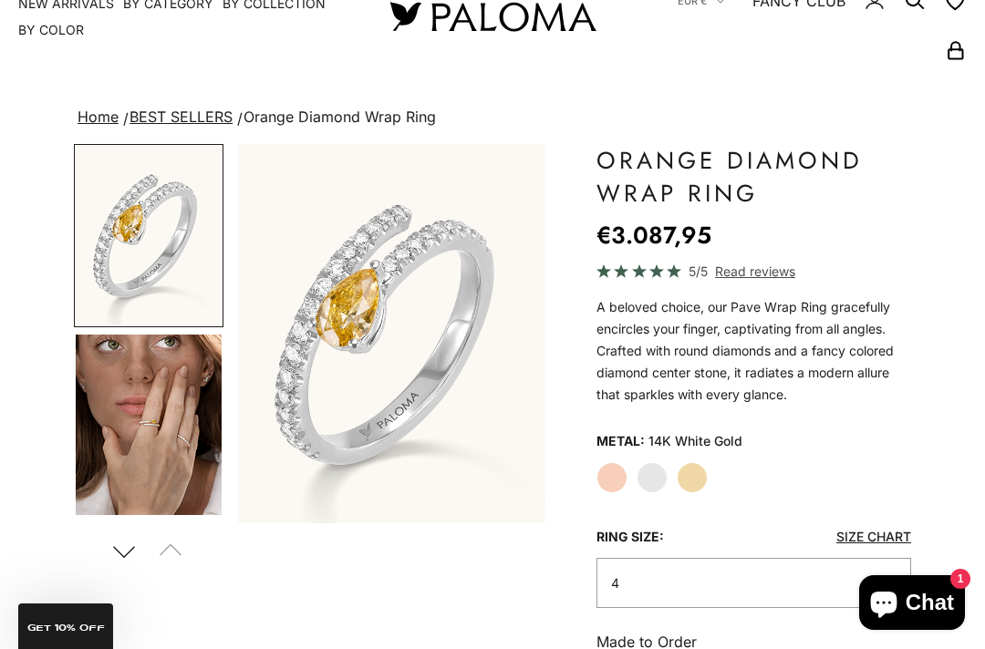
click at [150, 441] on img "Go to item 4" at bounding box center [149, 425] width 146 height 180
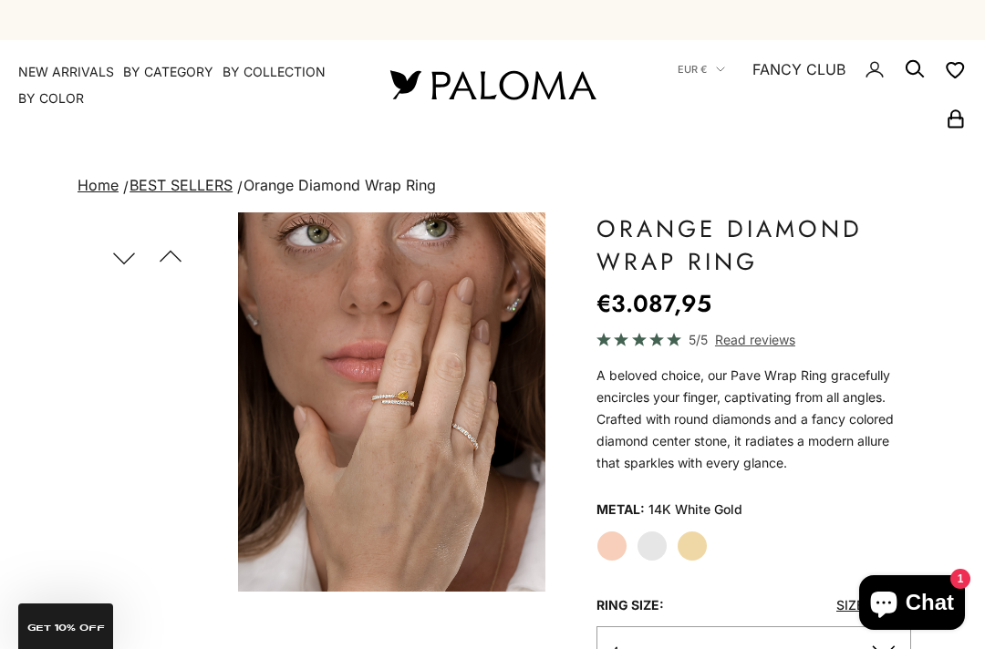
click at [165, 258] on button "Previous" at bounding box center [170, 257] width 41 height 42
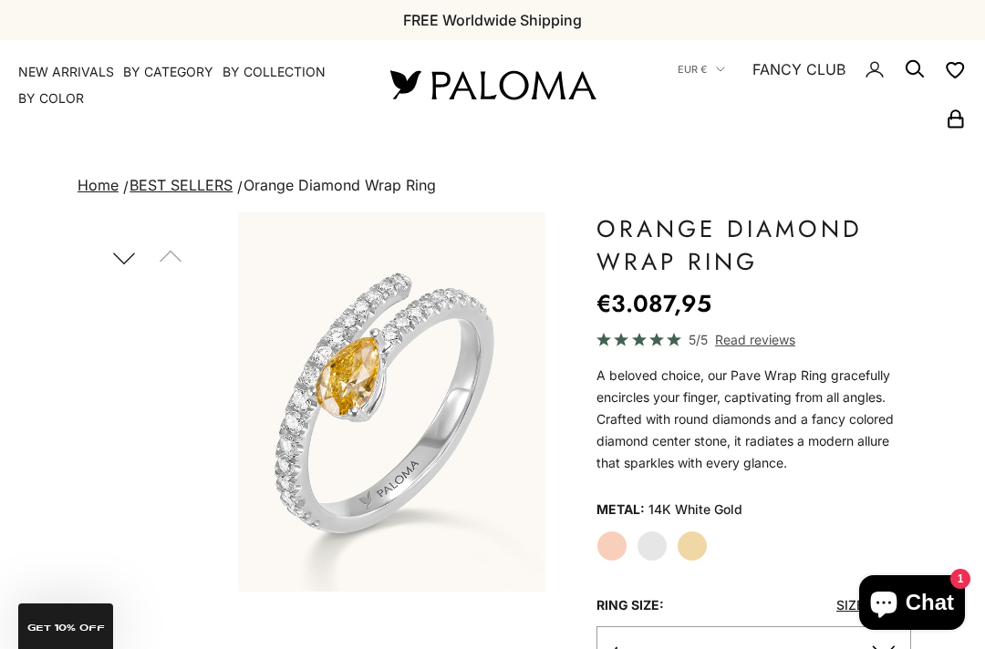
click at [123, 259] on button "Next" at bounding box center [123, 257] width 41 height 42
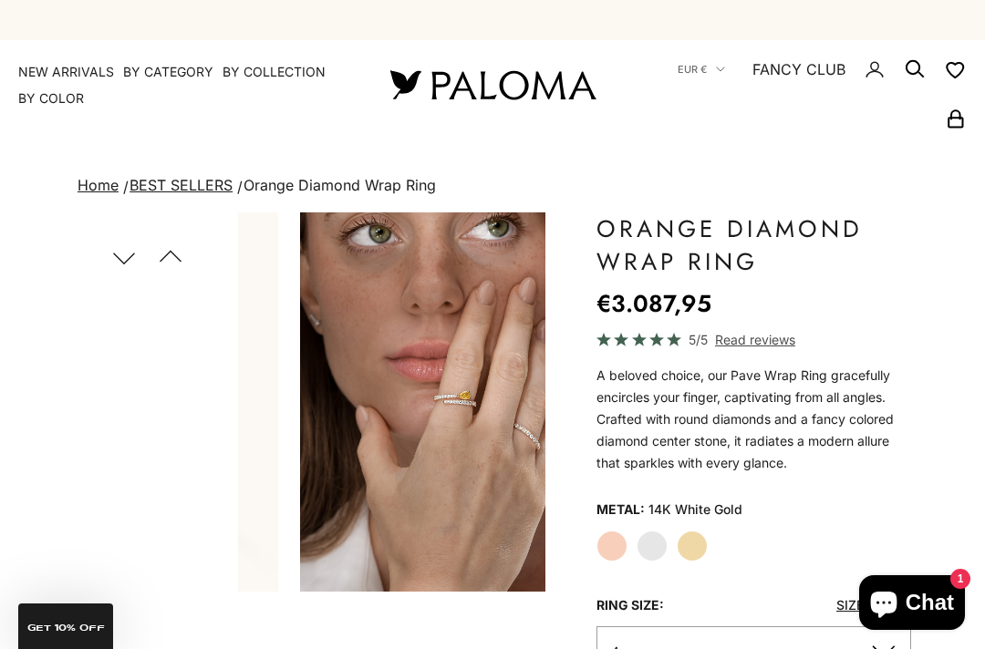
scroll to position [0, 329]
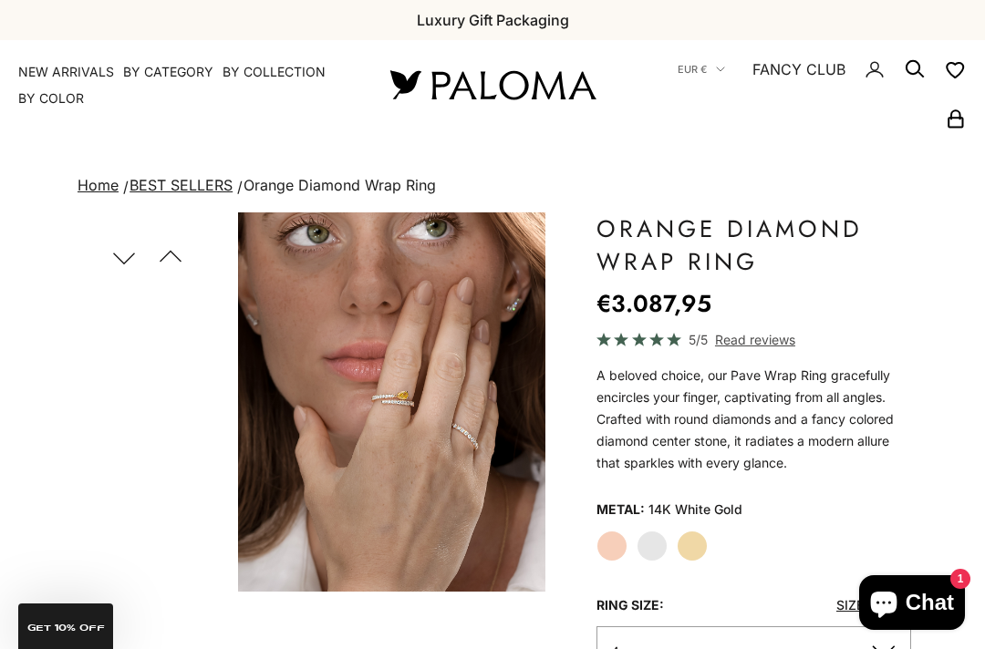
click at [132, 261] on button "Next" at bounding box center [123, 257] width 41 height 42
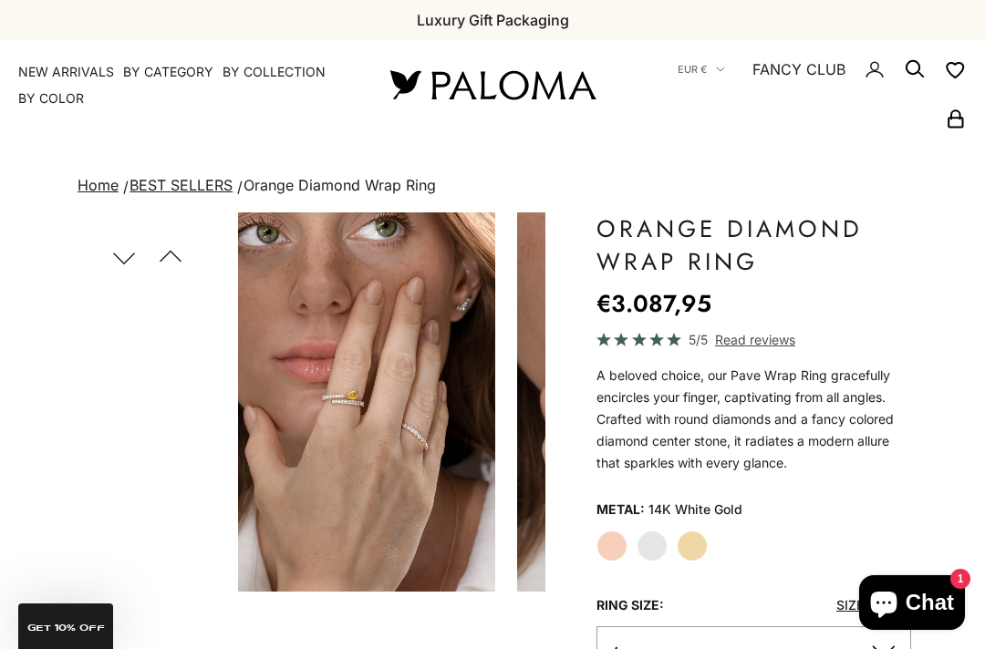
scroll to position [468, 0]
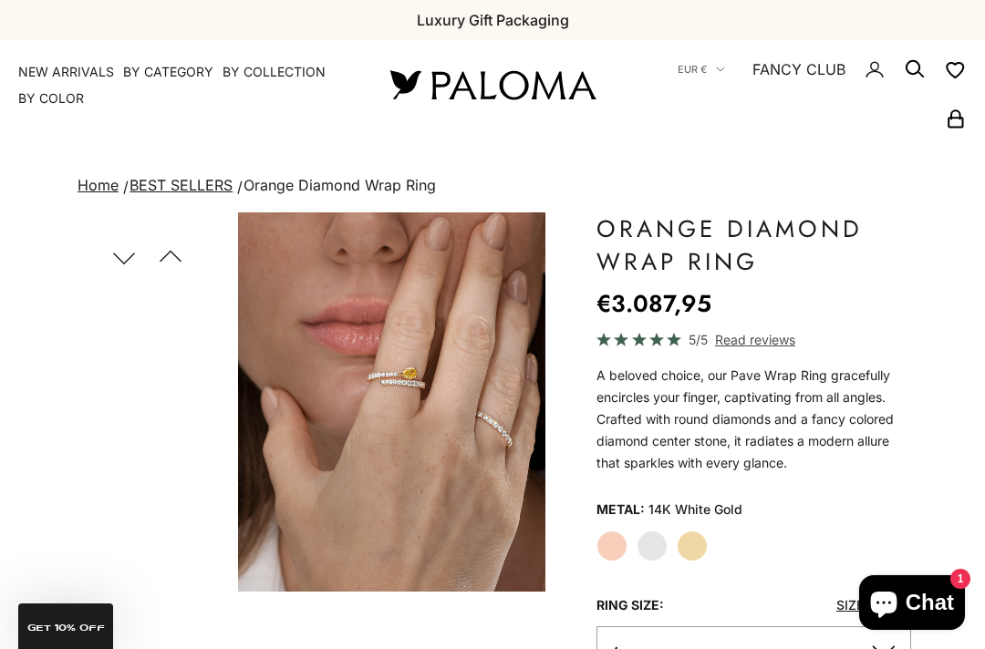
click at [130, 259] on button "Next" at bounding box center [123, 257] width 41 height 42
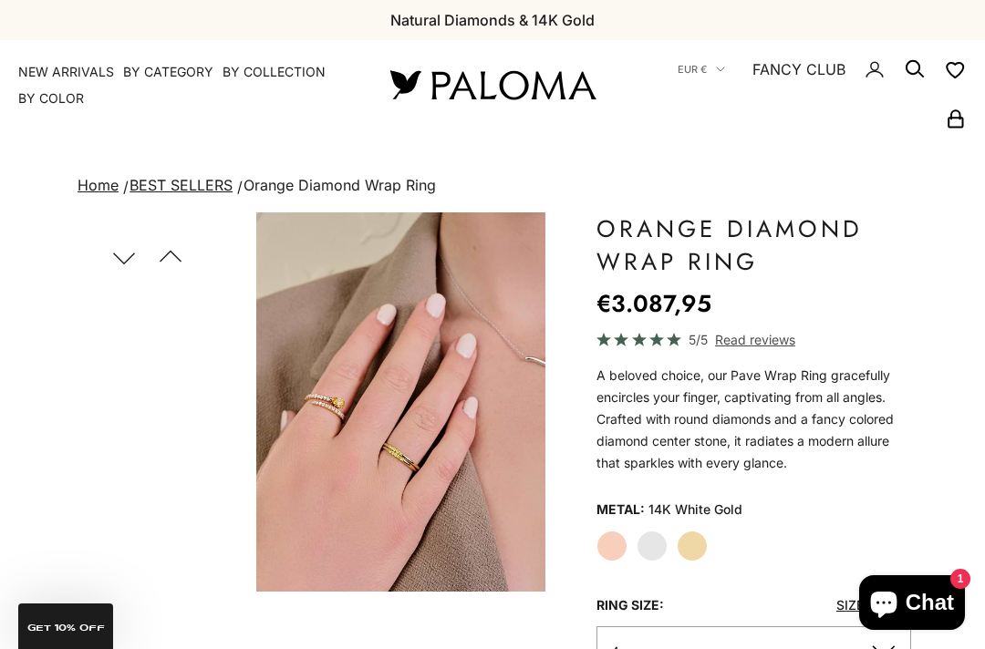
scroll to position [656, 0]
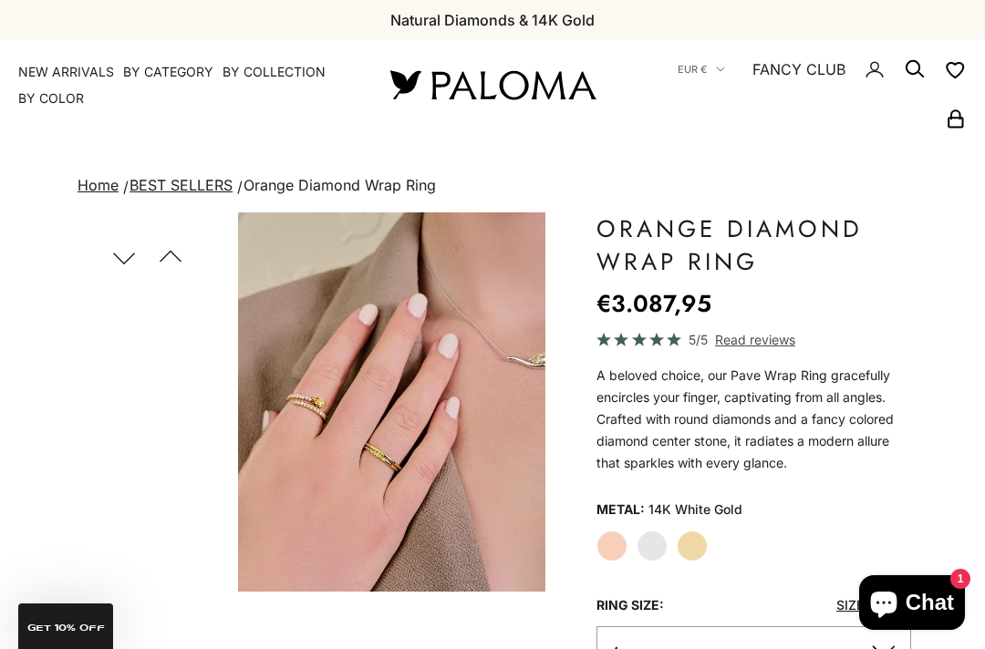
click at [133, 261] on button "Next" at bounding box center [123, 257] width 41 height 42
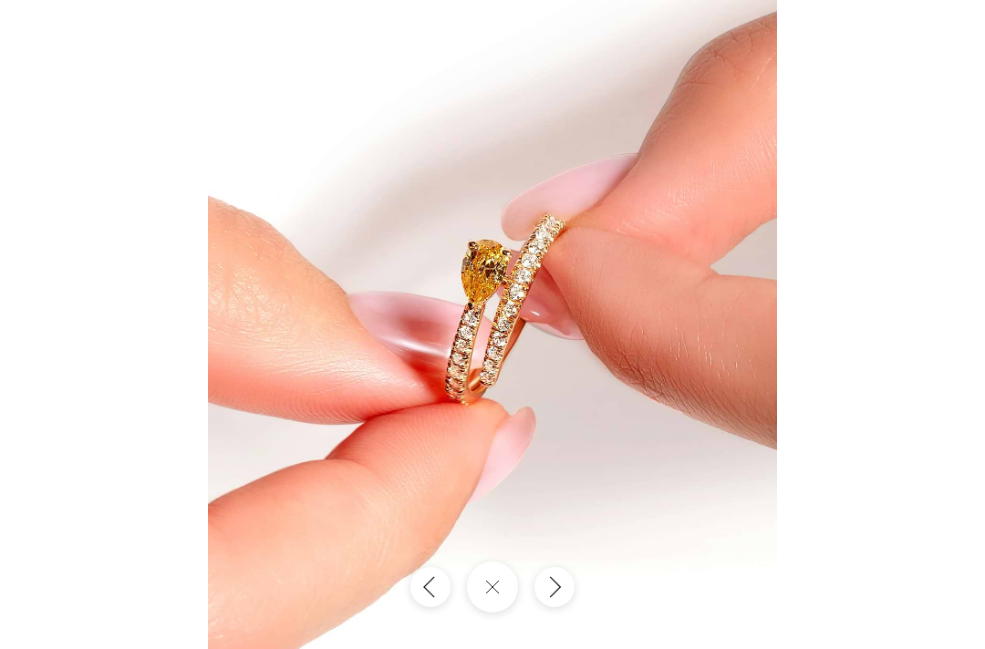
click at [558, 599] on icon "Next" at bounding box center [554, 587] width 20 height 23
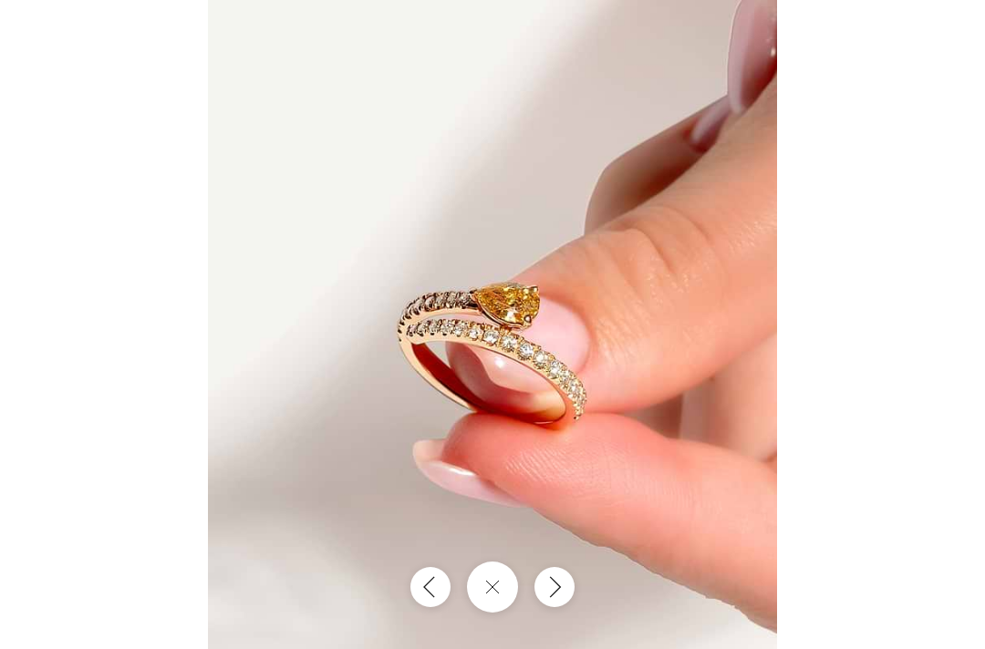
click at [552, 599] on icon "Next" at bounding box center [554, 587] width 20 height 23
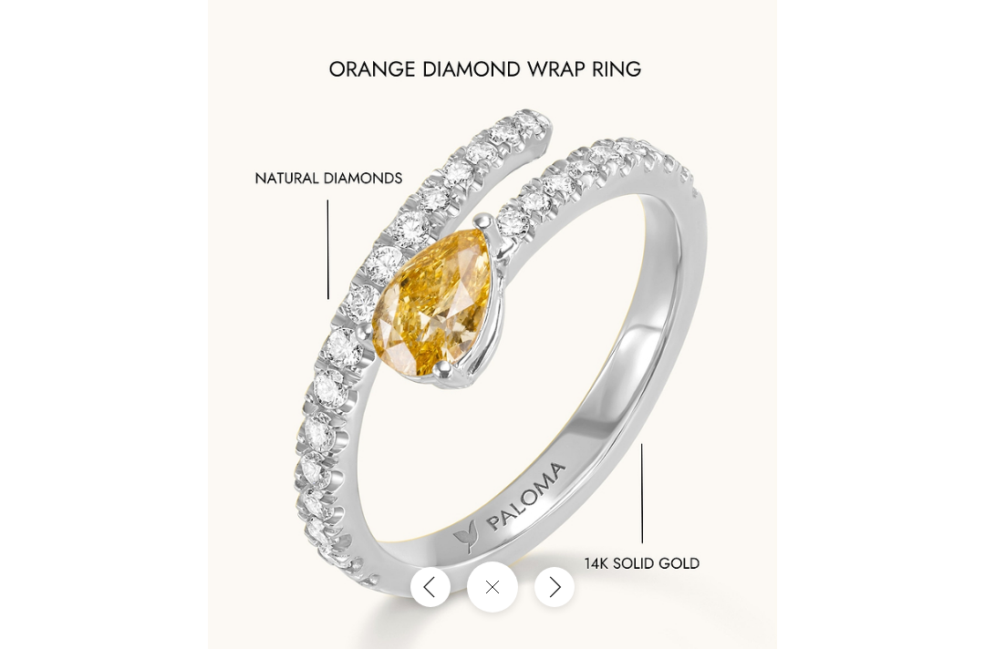
click at [553, 599] on icon "Next" at bounding box center [554, 587] width 20 height 23
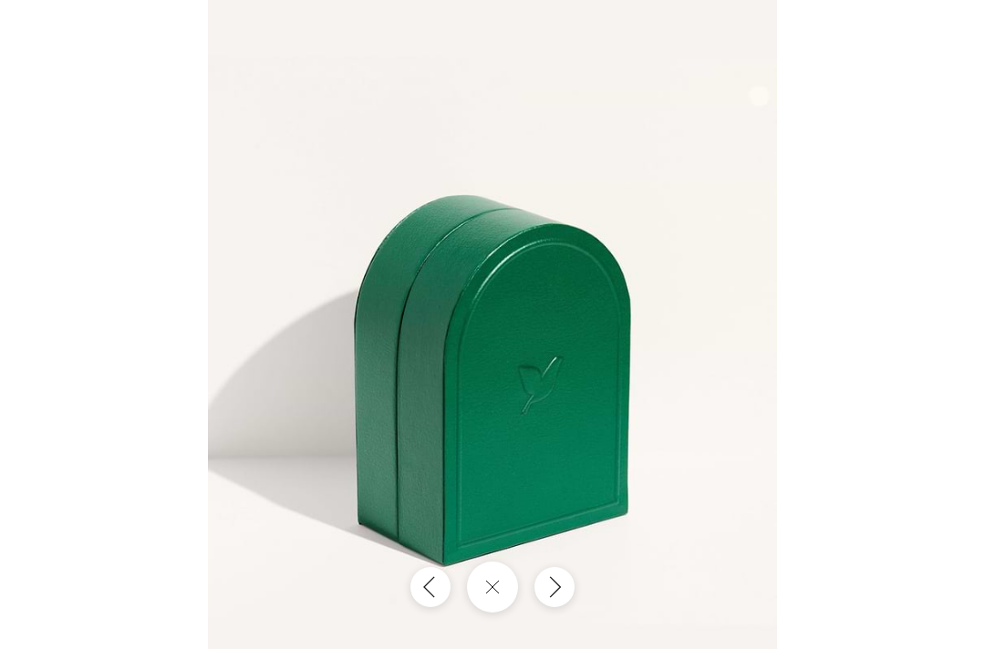
click at [548, 599] on icon "Next" at bounding box center [554, 587] width 20 height 23
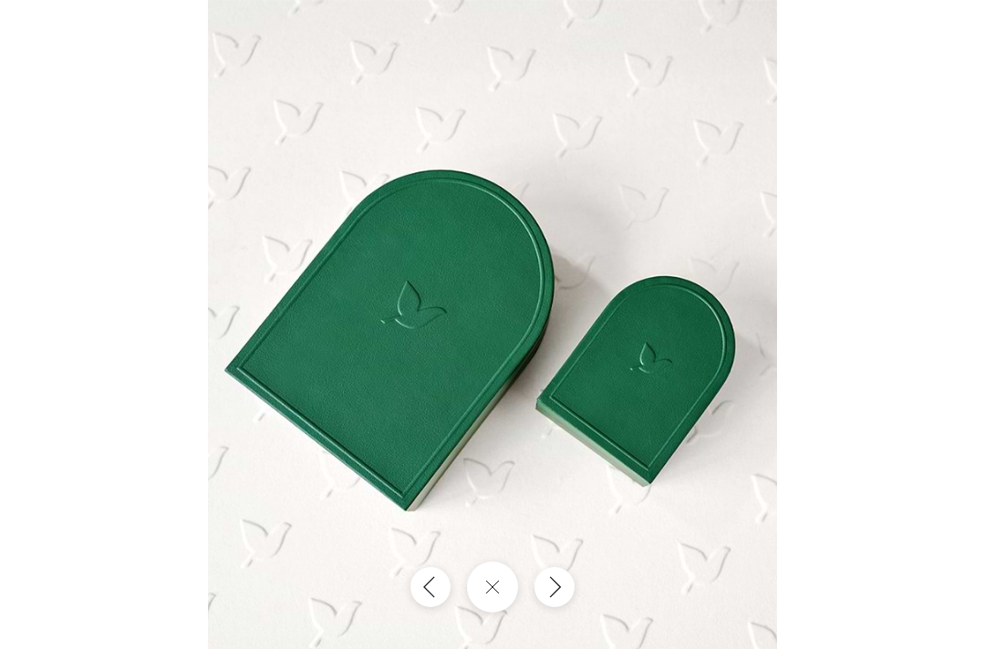
click at [441, 607] on button "Previous" at bounding box center [430, 587] width 40 height 40
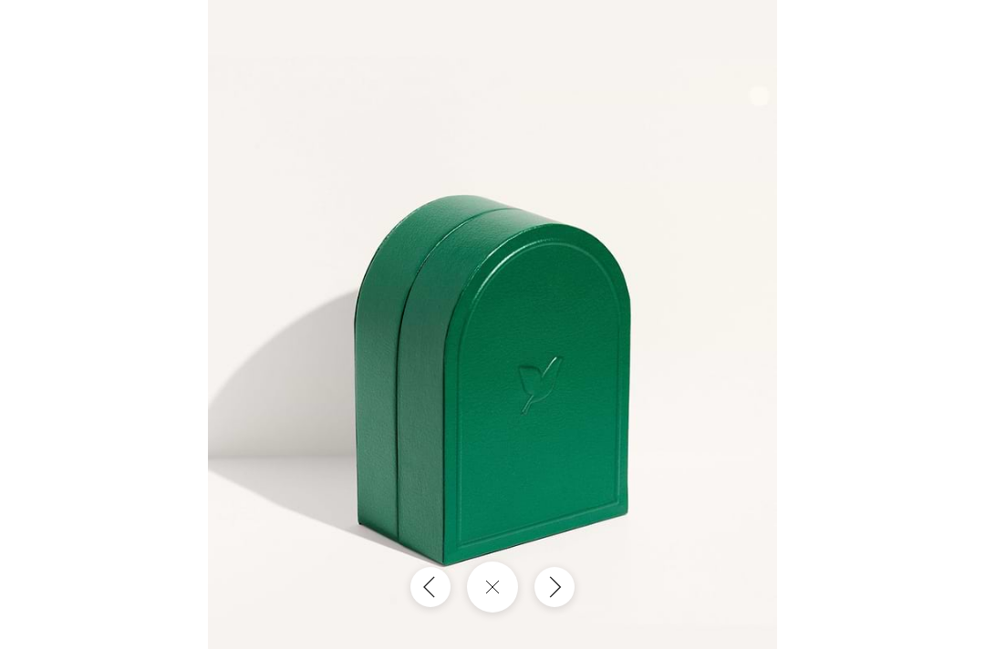
click at [424, 607] on button "Previous" at bounding box center [430, 587] width 40 height 40
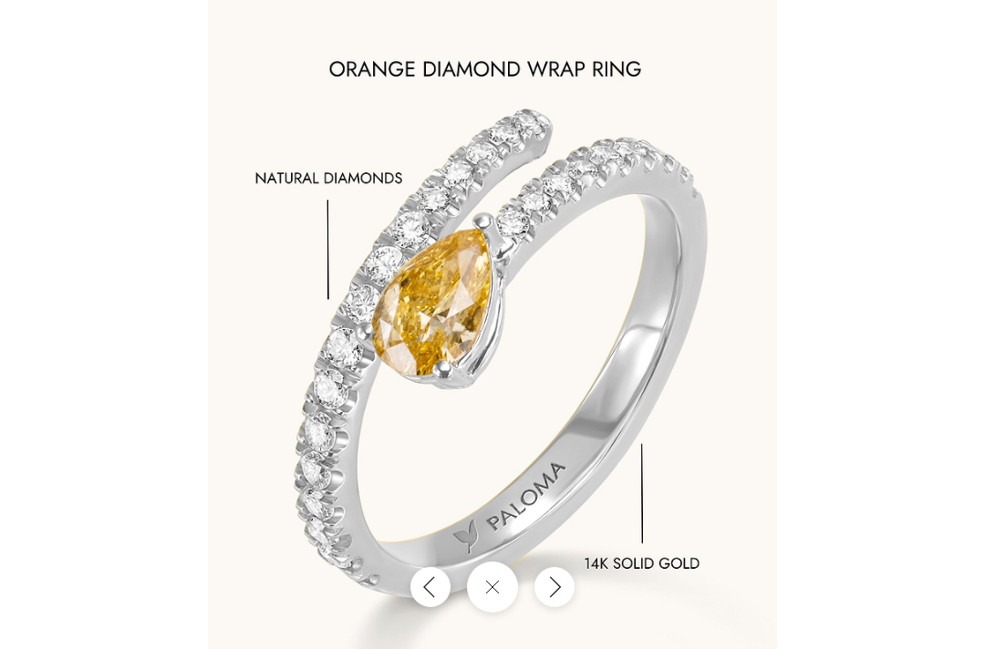
click at [420, 614] on img at bounding box center [492, 351] width 569 height 703
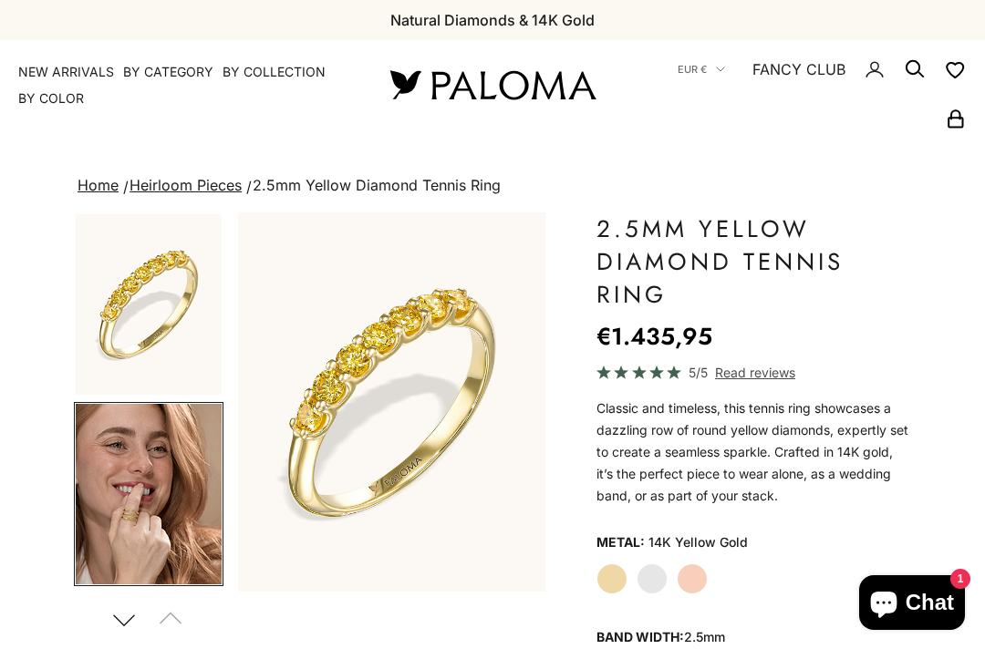
scroll to position [89, 0]
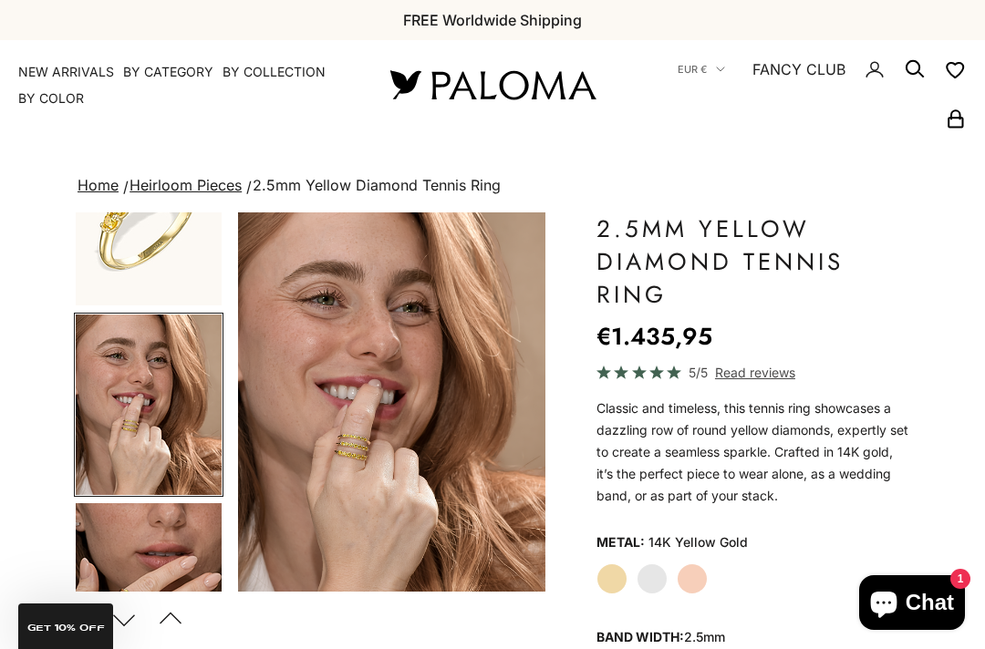
click at [153, 567] on img "Go to item 5" at bounding box center [149, 593] width 146 height 180
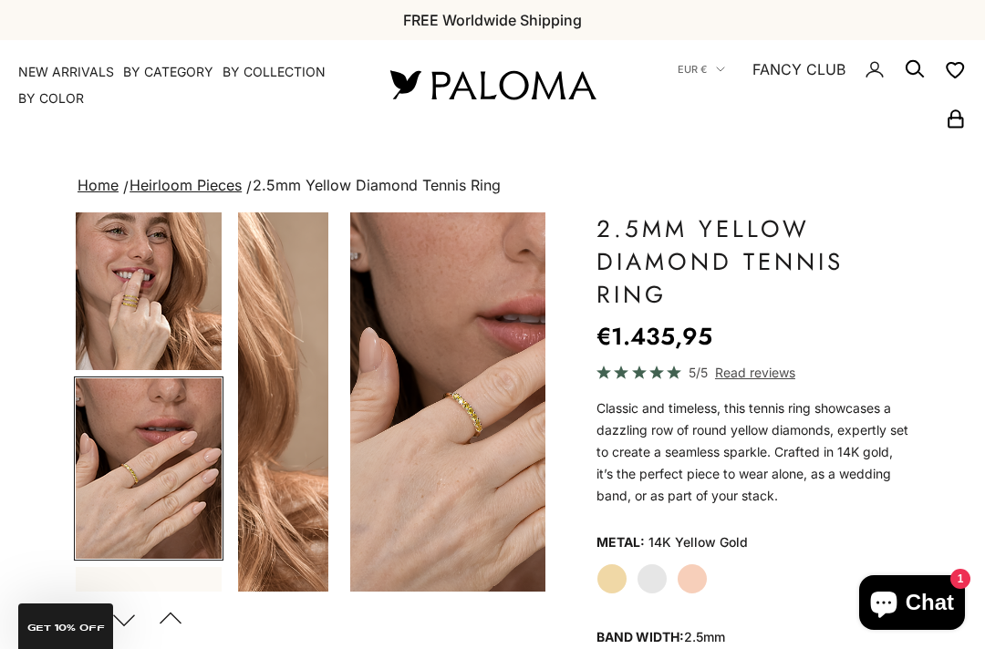
scroll to position [278, 0]
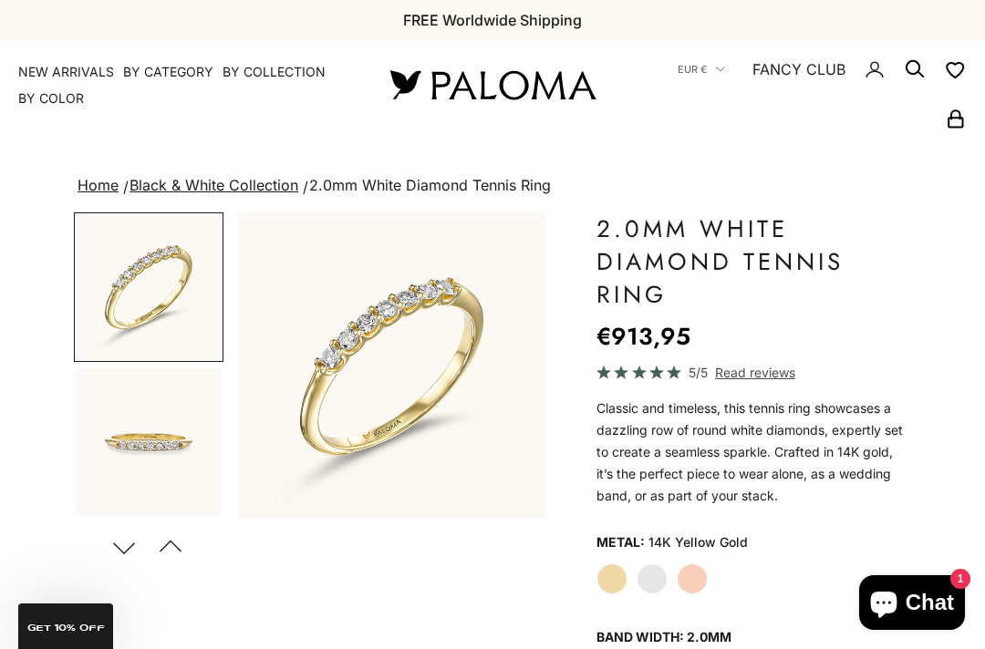
click at [655, 571] on label "White Gold" at bounding box center [651, 578] width 31 height 31
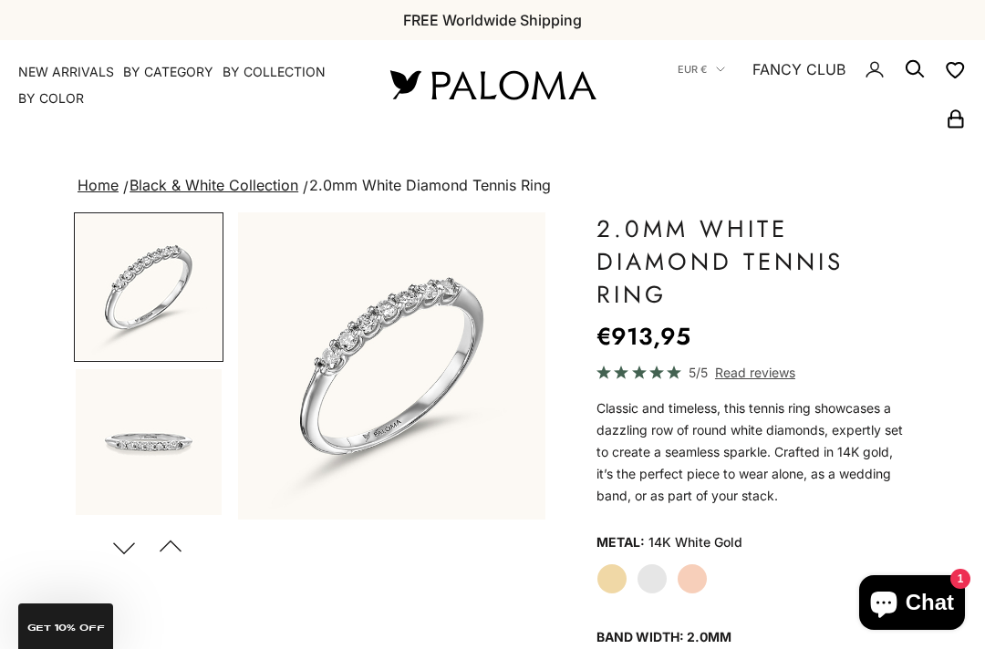
click at [611, 578] on label "Yellow Gold" at bounding box center [611, 578] width 31 height 31
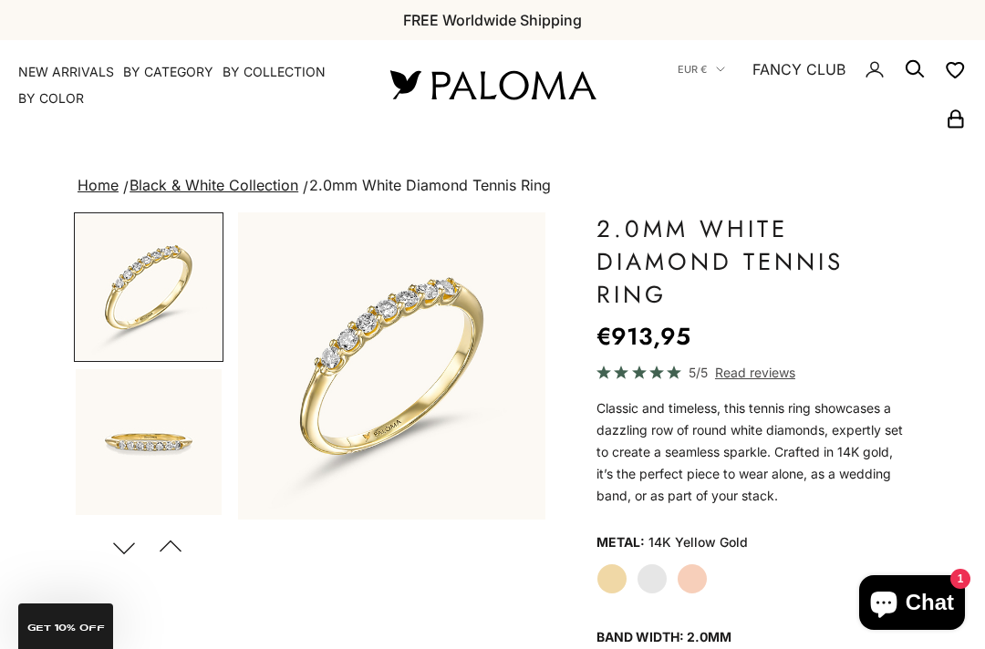
click at [702, 567] on label "Rose Gold" at bounding box center [691, 578] width 31 height 31
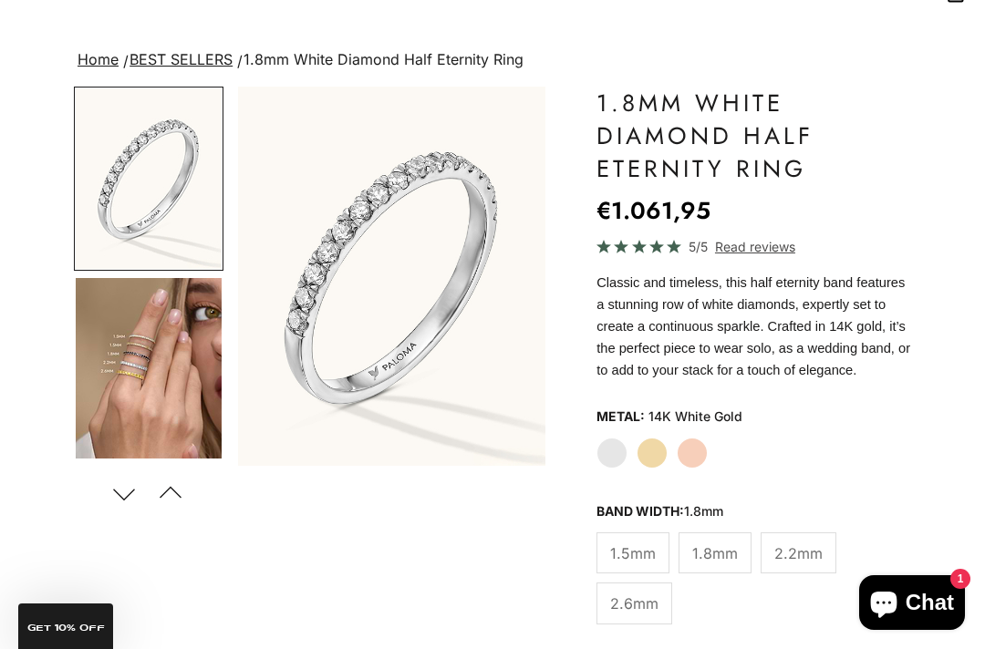
scroll to position [126, 0]
click at [122, 496] on button "Next" at bounding box center [123, 493] width 41 height 42
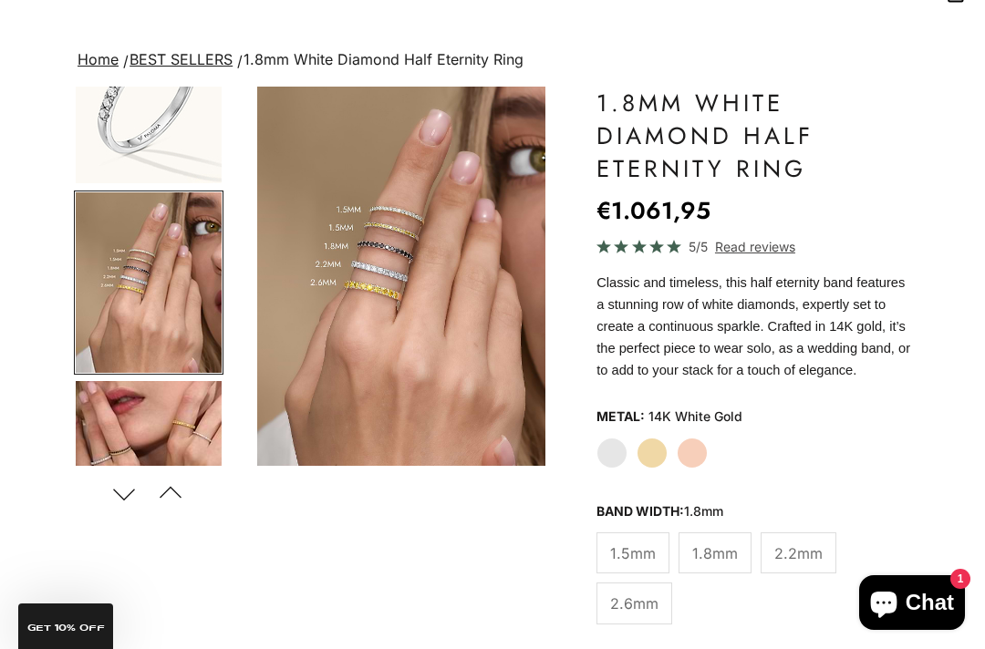
scroll to position [90, 0]
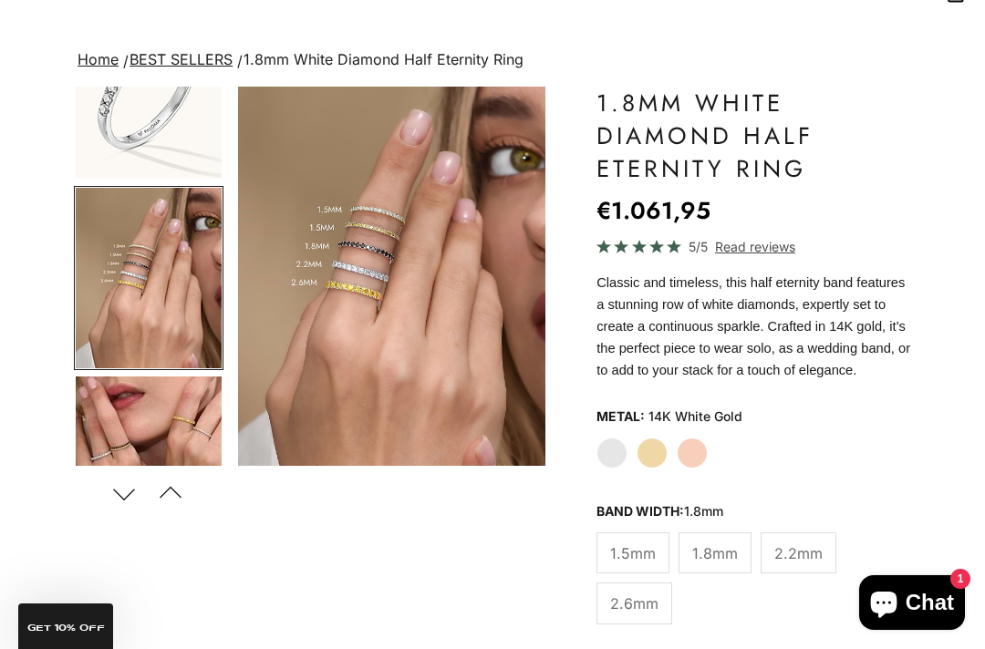
click at [129, 493] on button "Next" at bounding box center [123, 493] width 41 height 42
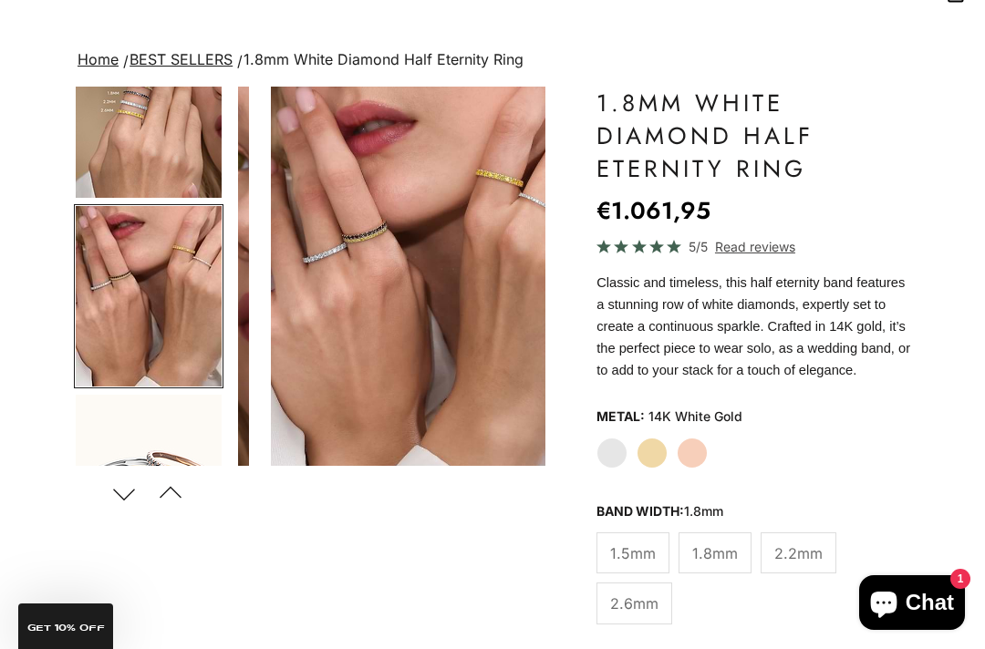
scroll to position [279, 0]
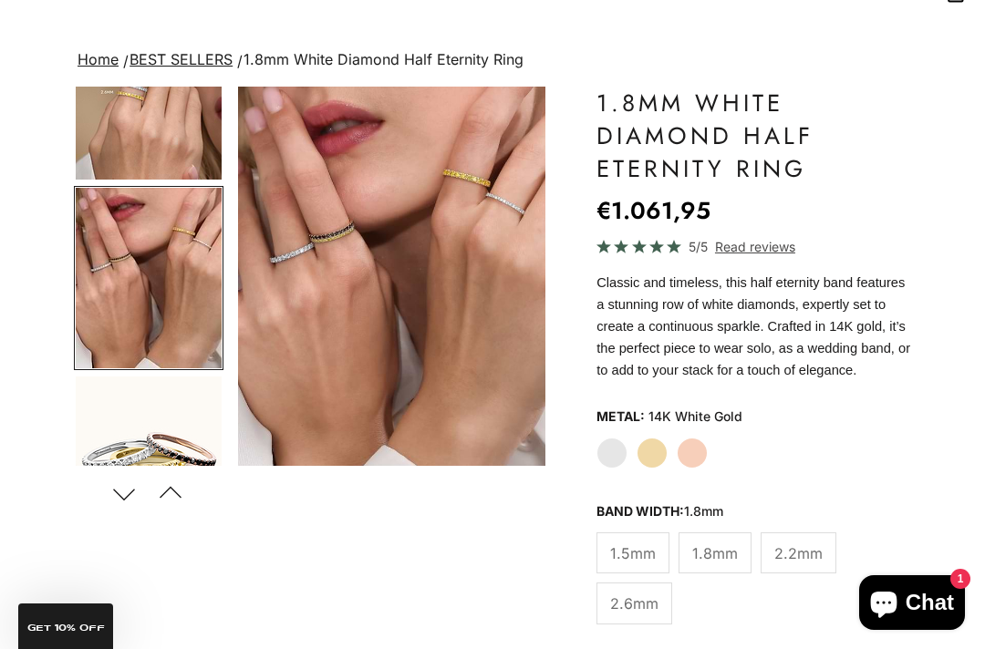
click at [125, 490] on button "Next" at bounding box center [123, 493] width 41 height 42
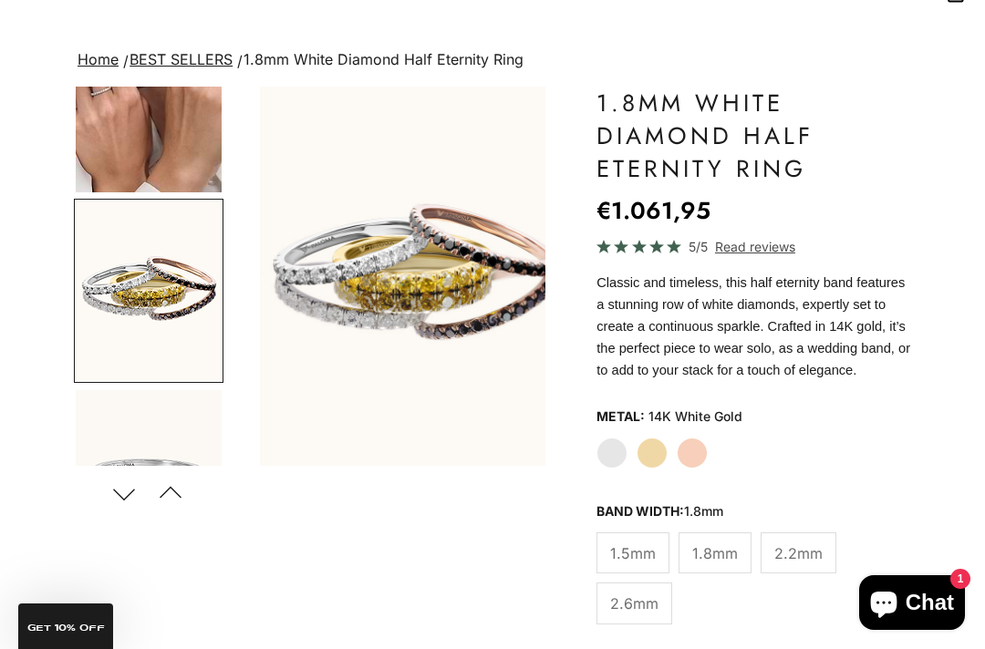
scroll to position [468, 0]
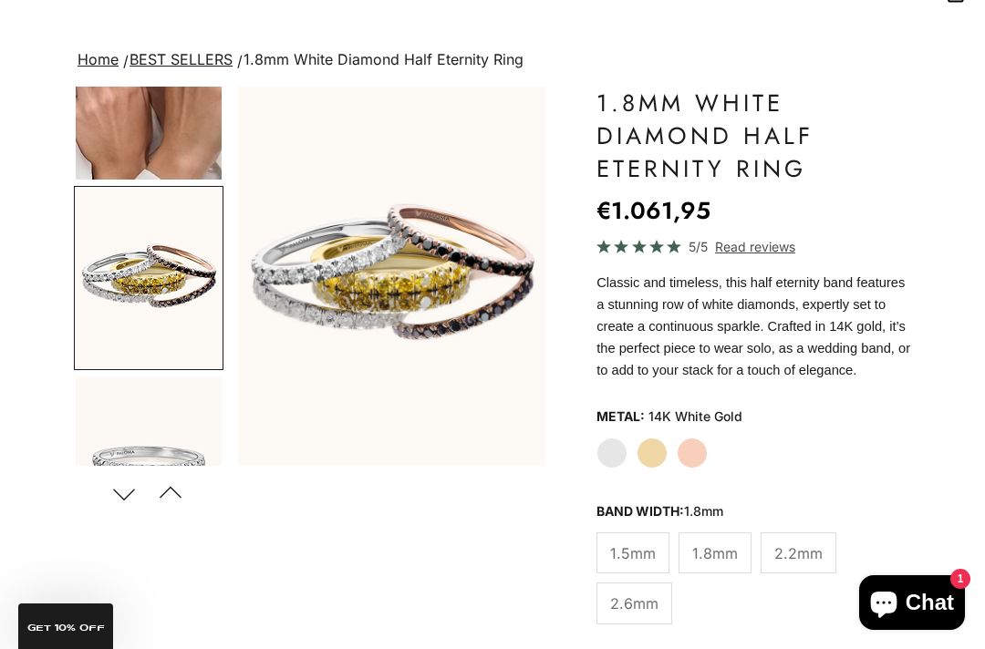
click at [129, 502] on button "Next" at bounding box center [123, 493] width 41 height 42
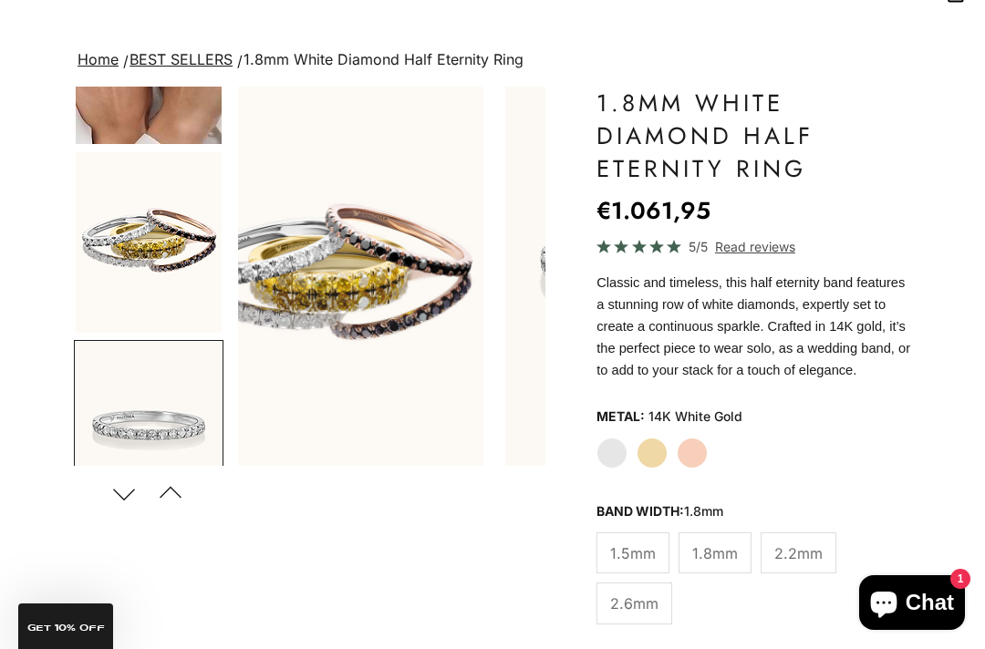
scroll to position [656, 0]
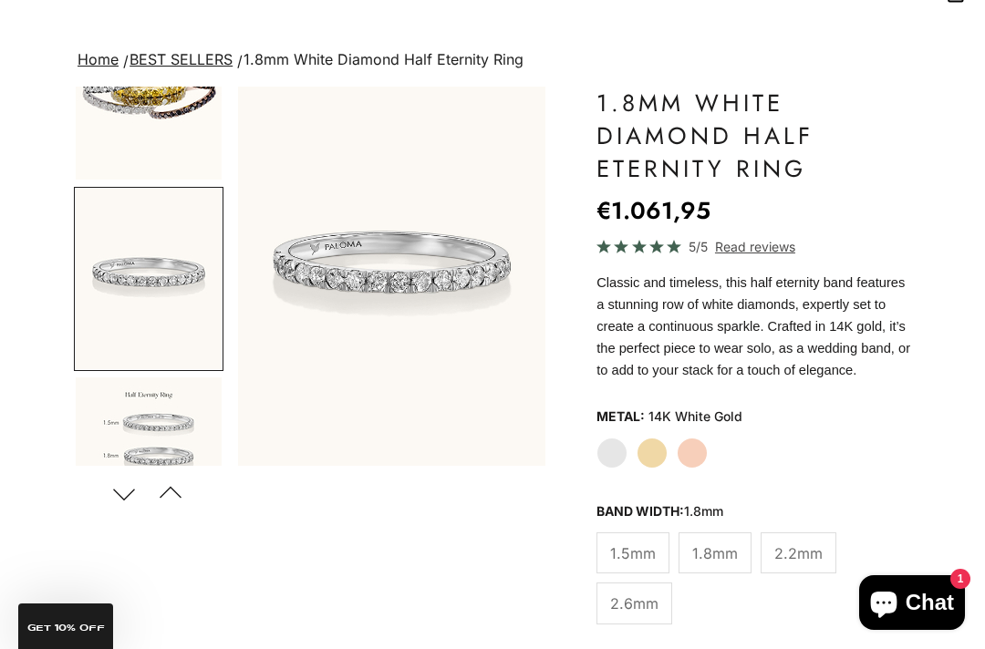
click at [140, 510] on button "Next" at bounding box center [123, 493] width 41 height 42
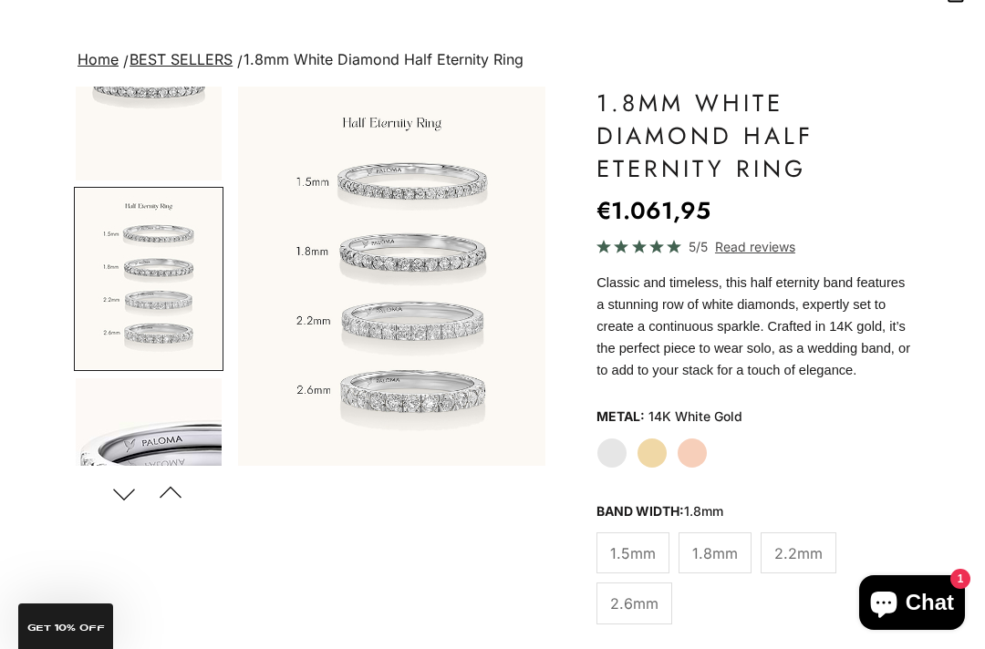
scroll to position [845, 0]
click at [134, 501] on button "Next" at bounding box center [123, 493] width 41 height 42
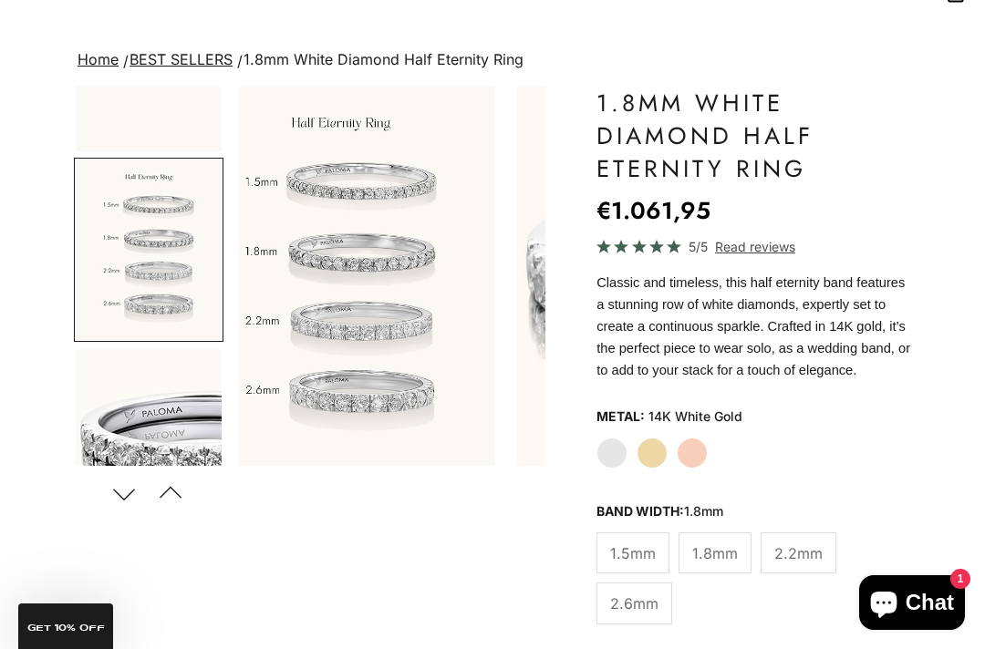
scroll to position [0, 0]
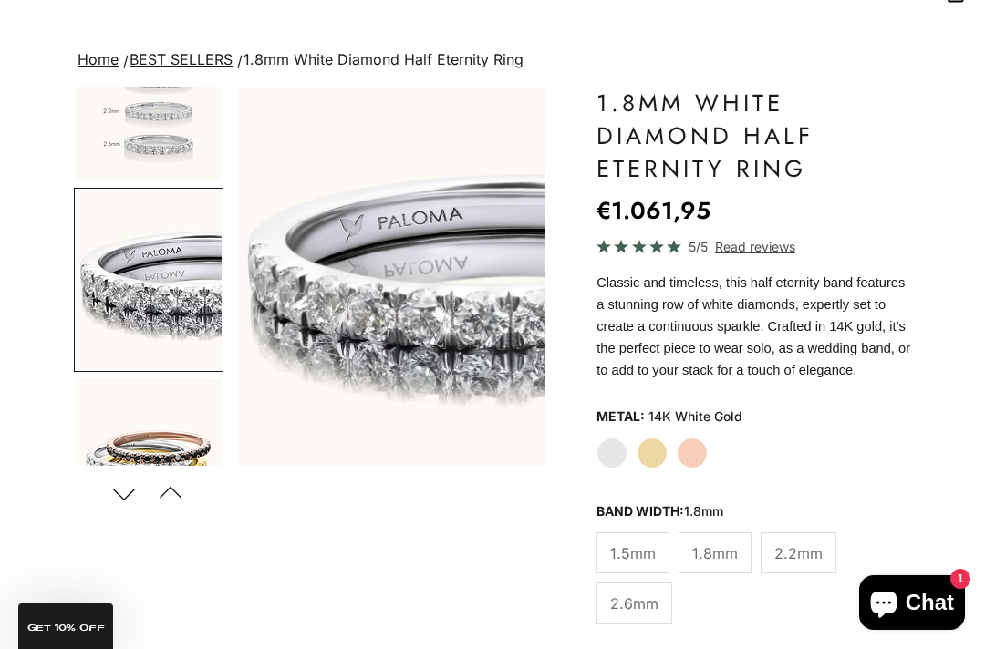
click at [129, 492] on button "Next" at bounding box center [123, 493] width 41 height 42
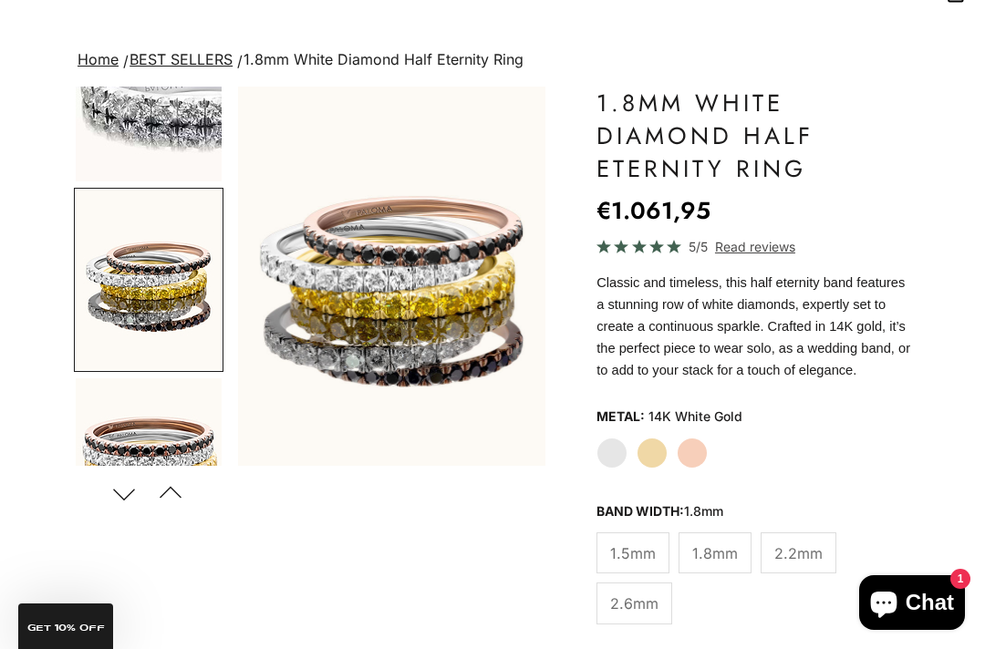
click at [139, 503] on button "Next" at bounding box center [123, 493] width 41 height 42
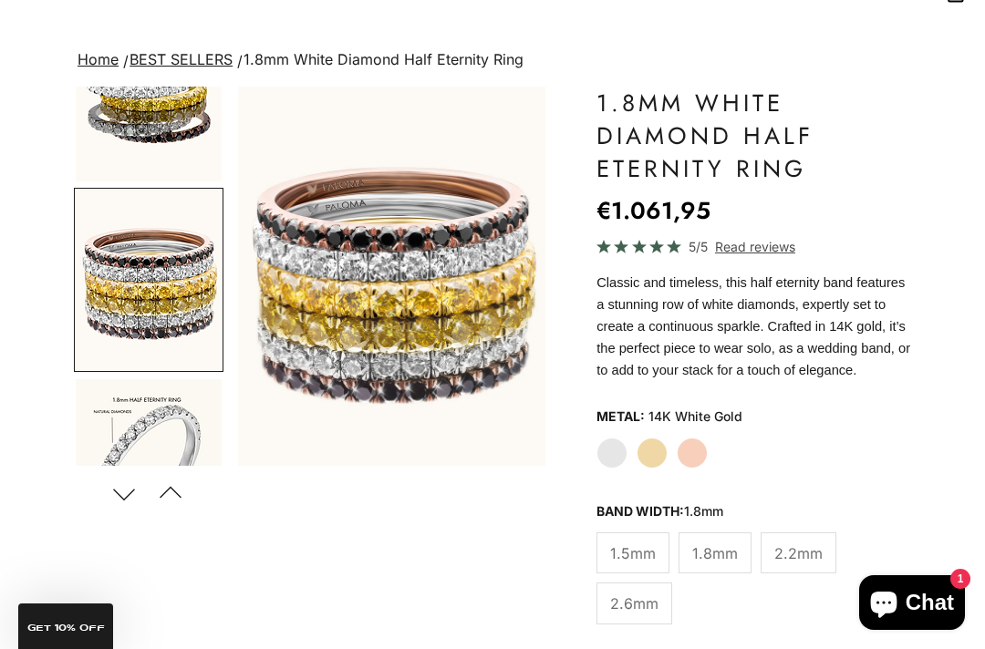
click at [134, 501] on button "Next" at bounding box center [123, 493] width 41 height 42
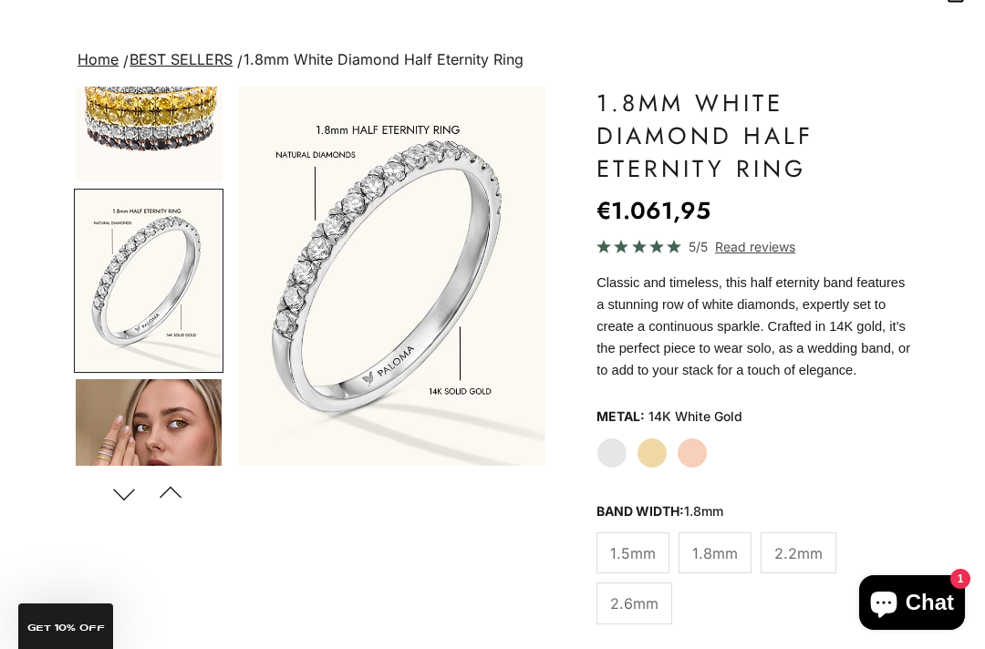
click at [130, 494] on button "Next" at bounding box center [123, 493] width 41 height 42
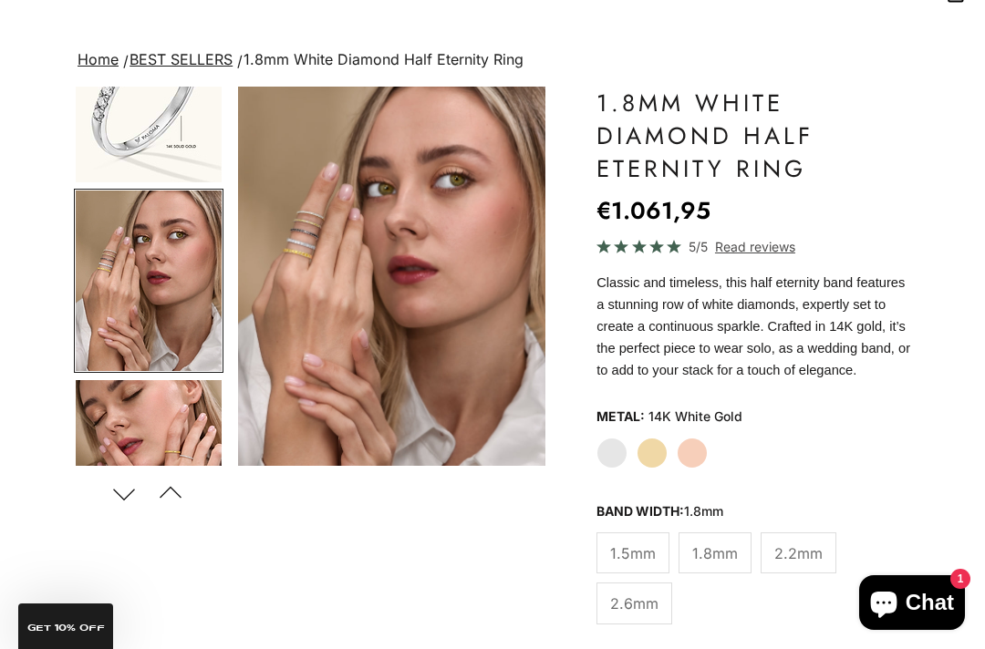
click at [126, 497] on button "Next" at bounding box center [123, 493] width 41 height 42
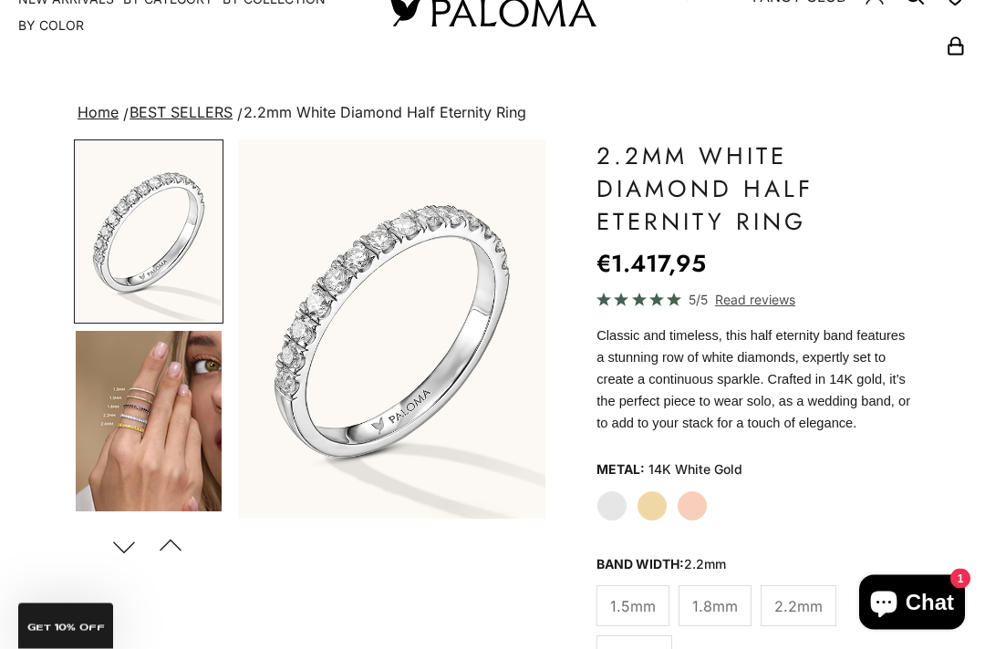
scroll to position [68, 0]
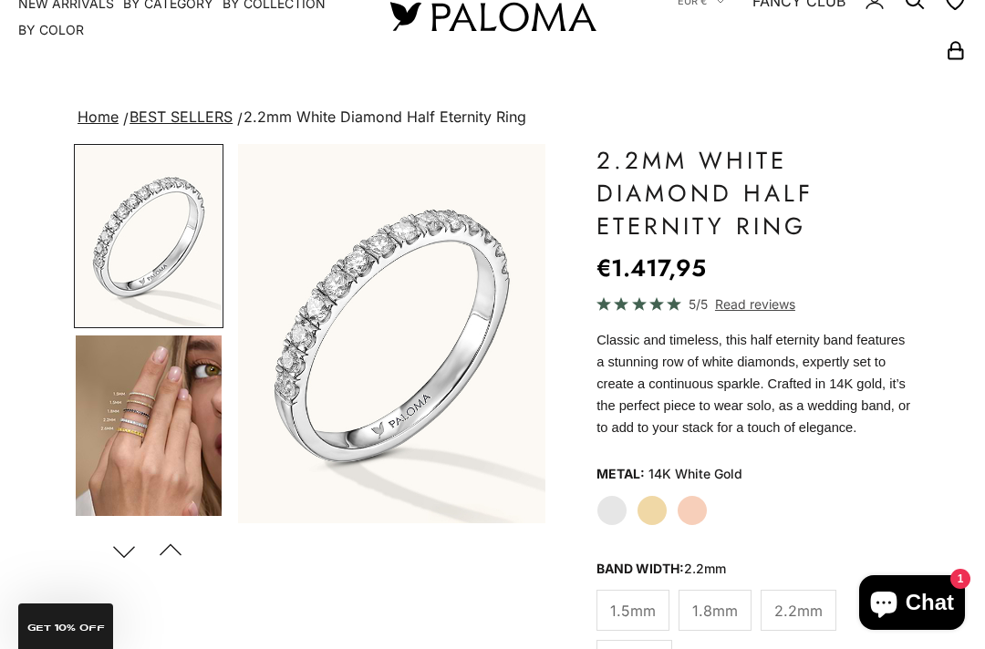
click at [129, 454] on img "Go to item 4" at bounding box center [149, 425] width 146 height 180
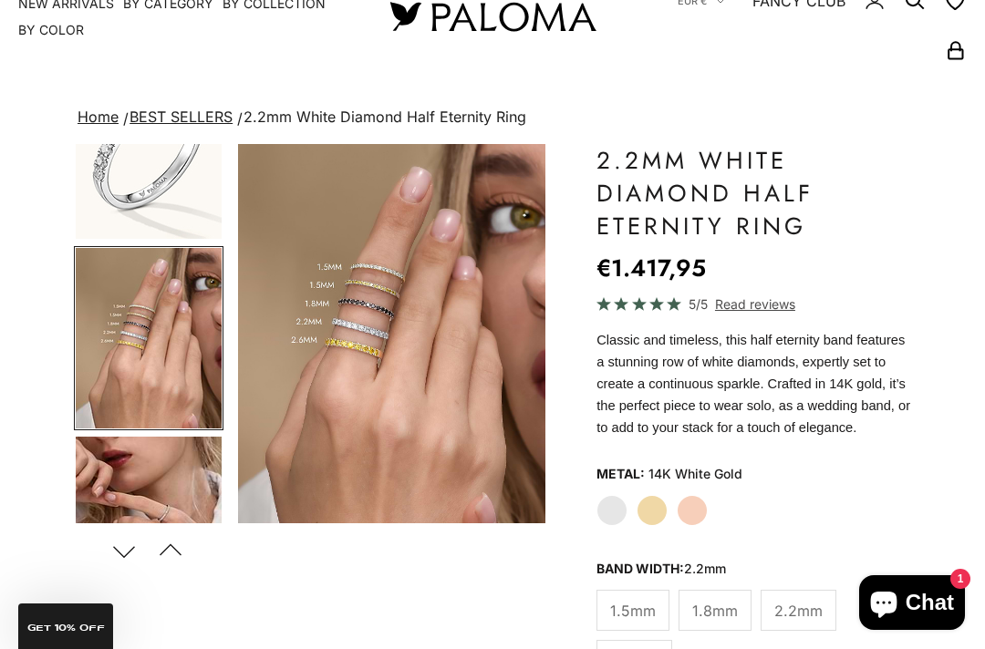
scroll to position [90, 0]
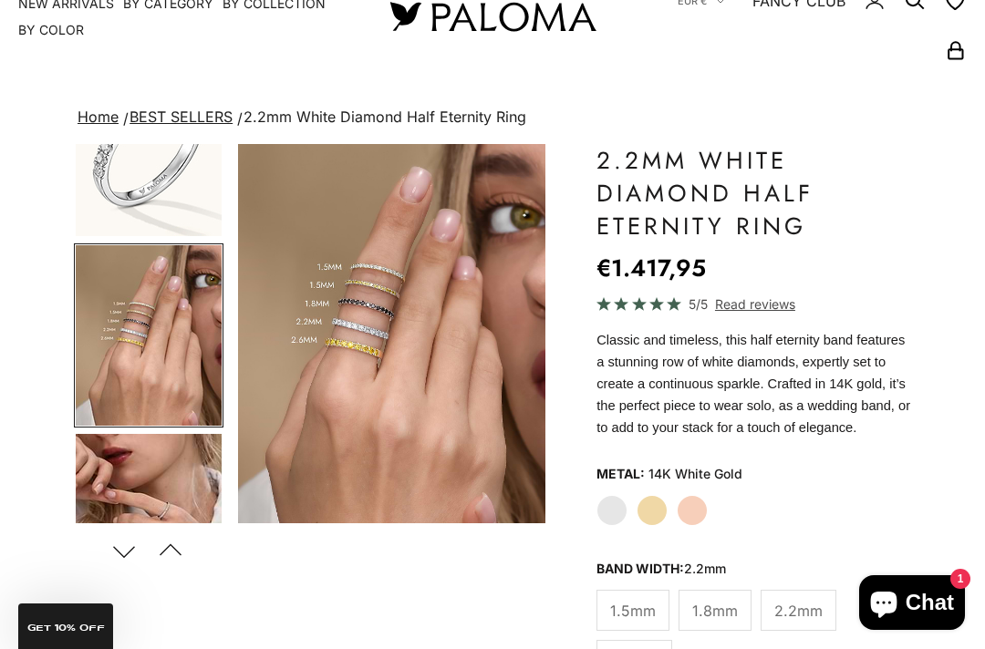
click at [119, 492] on img "Go to item 5" at bounding box center [149, 524] width 146 height 180
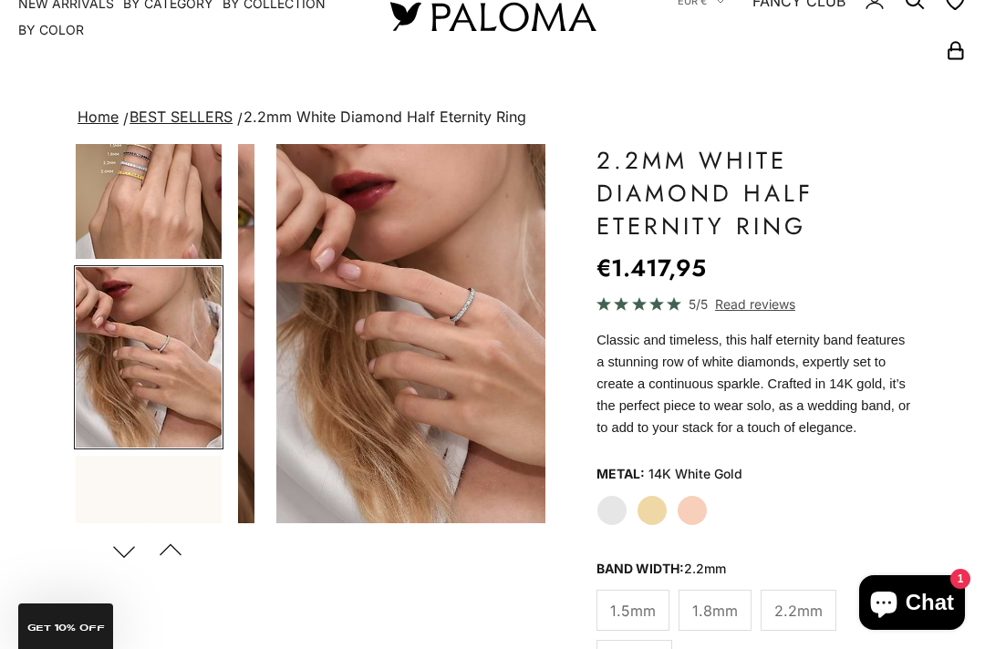
scroll to position [0, 658]
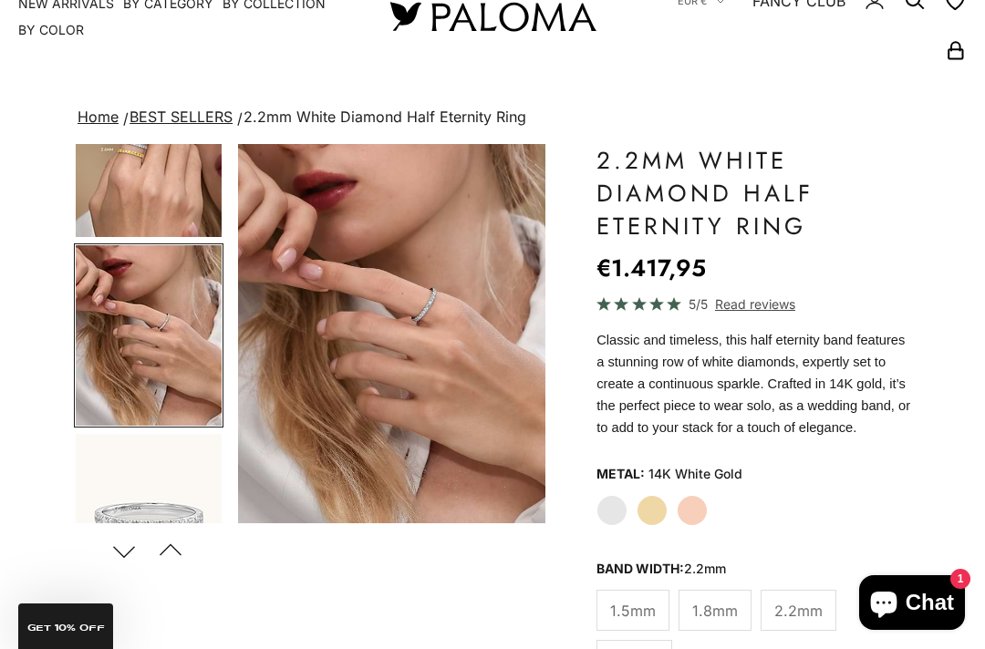
click at [354, 329] on img "Item 5 of 23" at bounding box center [391, 333] width 307 height 379
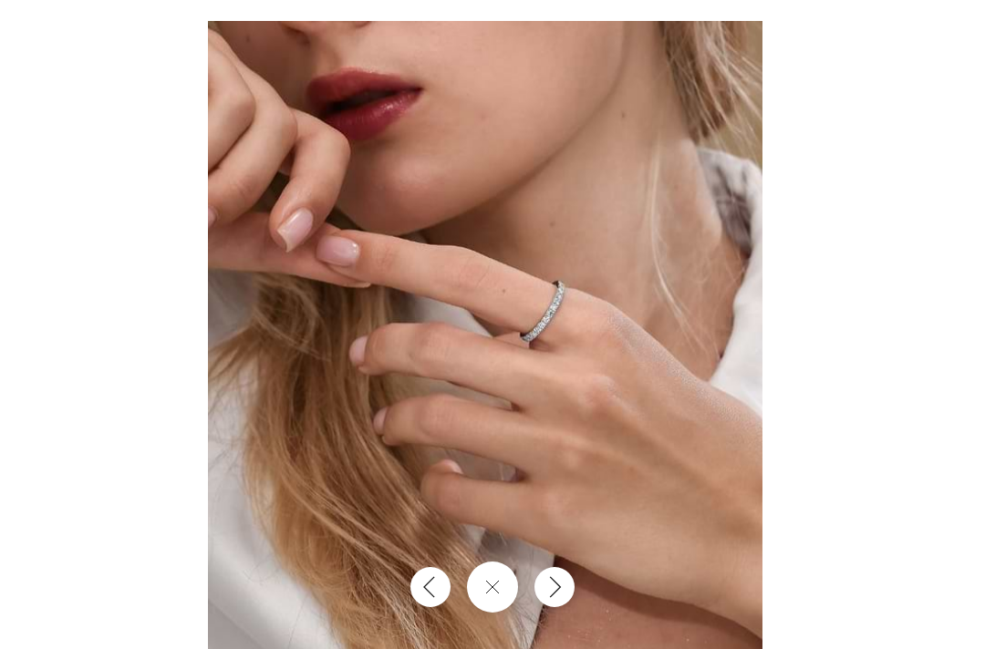
click at [491, 333] on img at bounding box center [485, 364] width 555 height 686
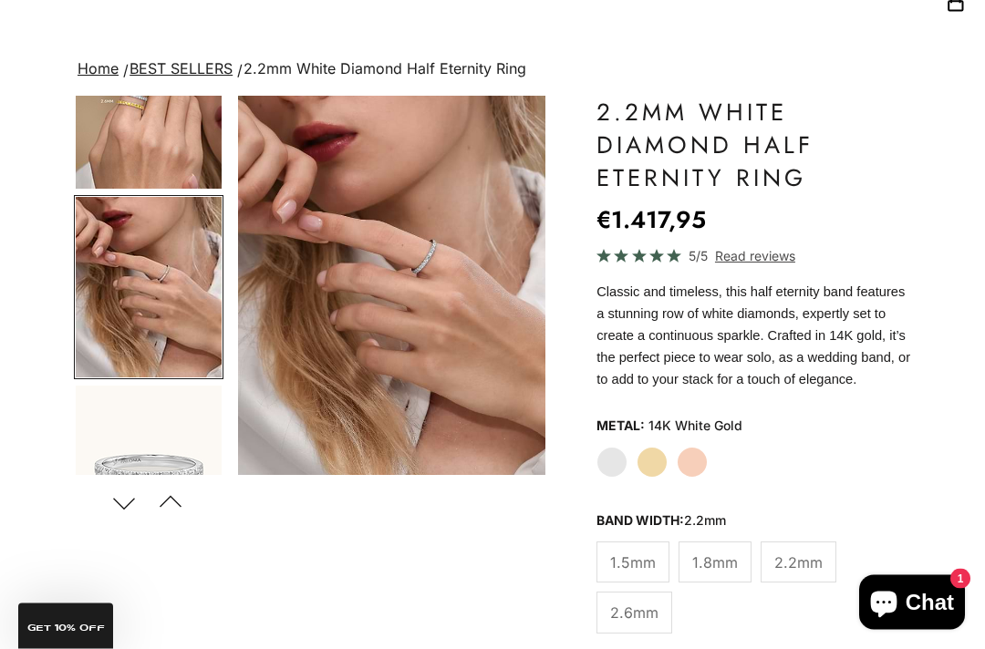
scroll to position [117, 0]
click at [147, 445] on img "Go to item 6" at bounding box center [149, 476] width 146 height 180
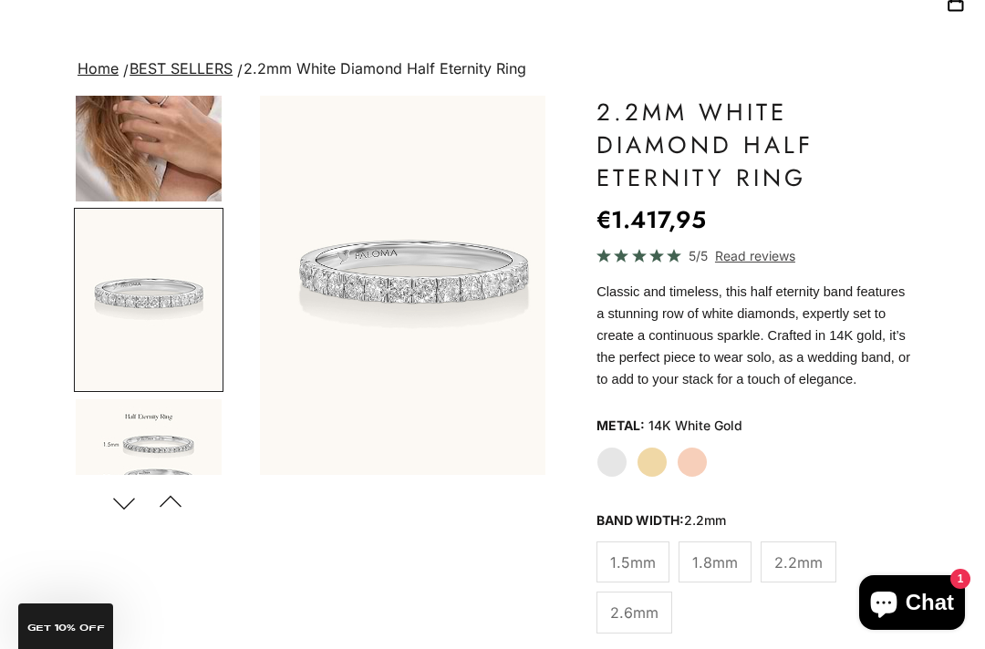
scroll to position [0, 988]
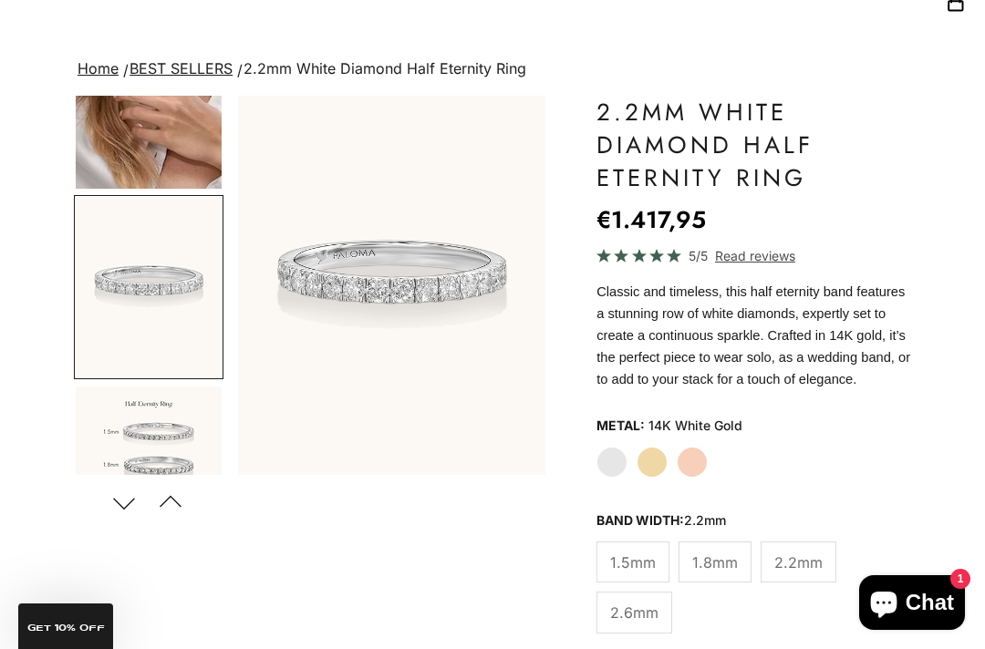
click at [149, 439] on img "Go to item 9" at bounding box center [149, 477] width 146 height 180
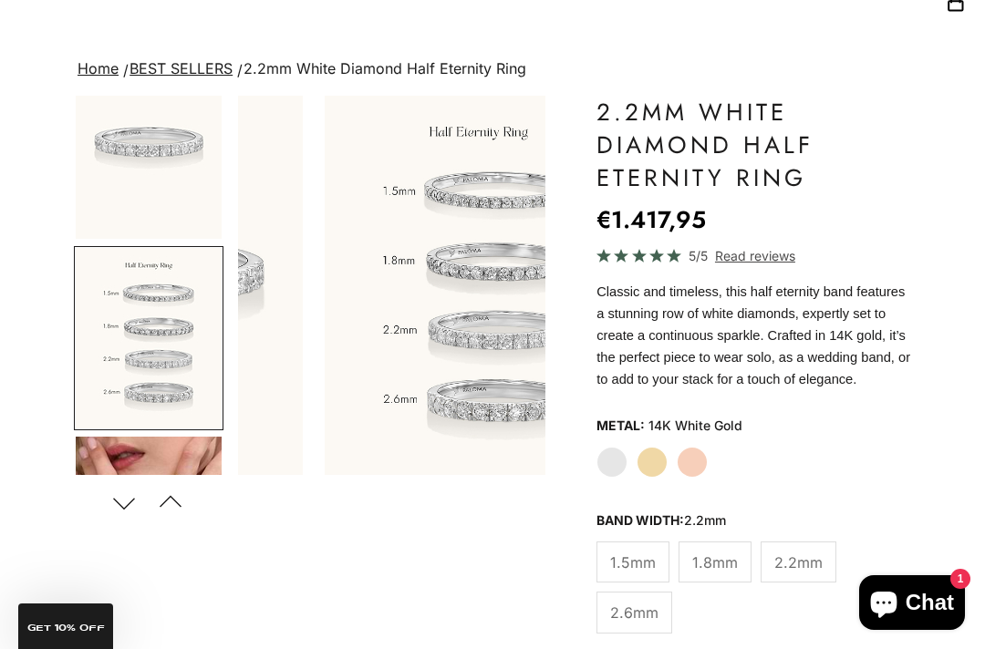
scroll to position [656, 0]
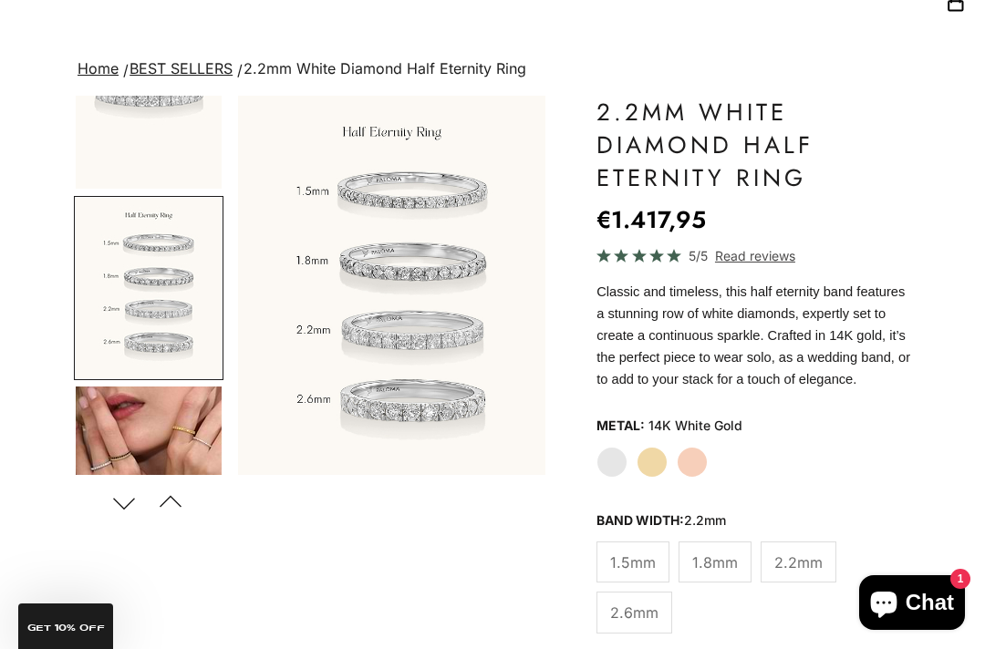
click at [153, 440] on img "Go to item 10" at bounding box center [149, 477] width 146 height 180
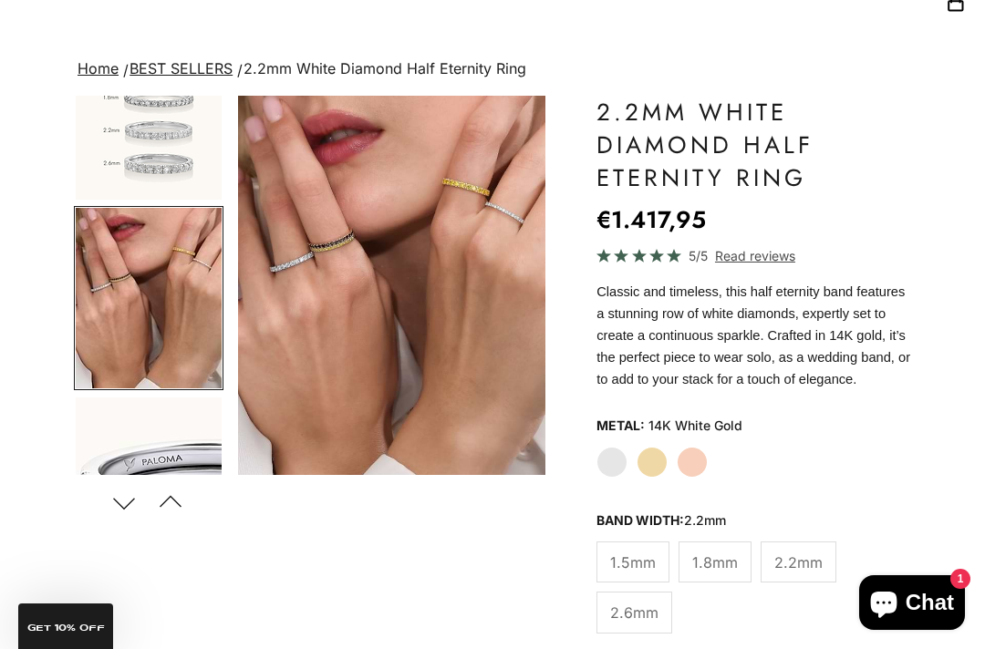
scroll to position [845, 0]
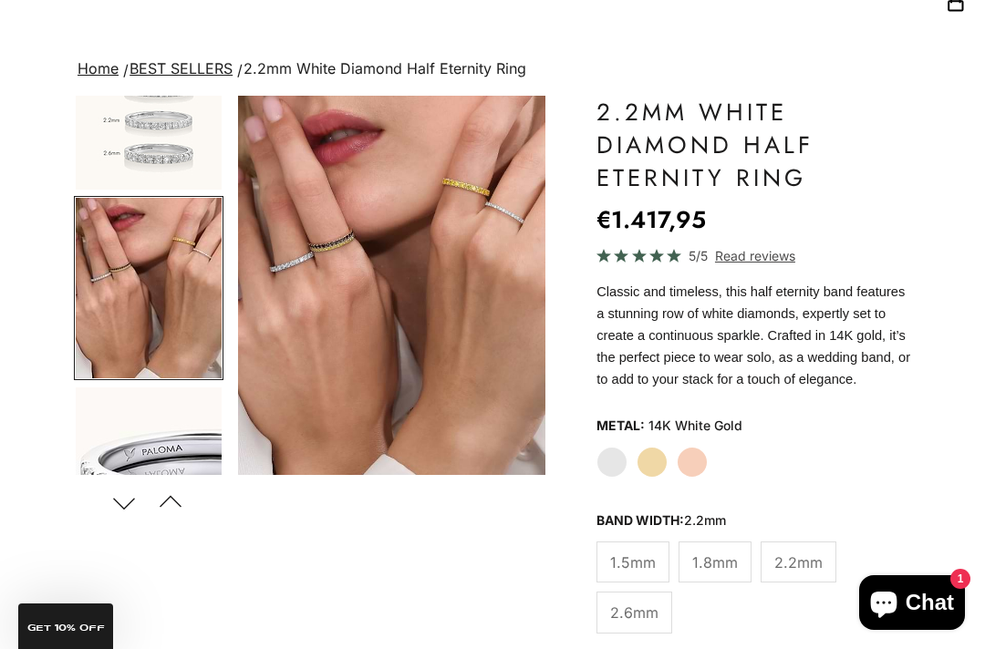
click at [341, 387] on img "Item 10 of 23" at bounding box center [391, 285] width 307 height 379
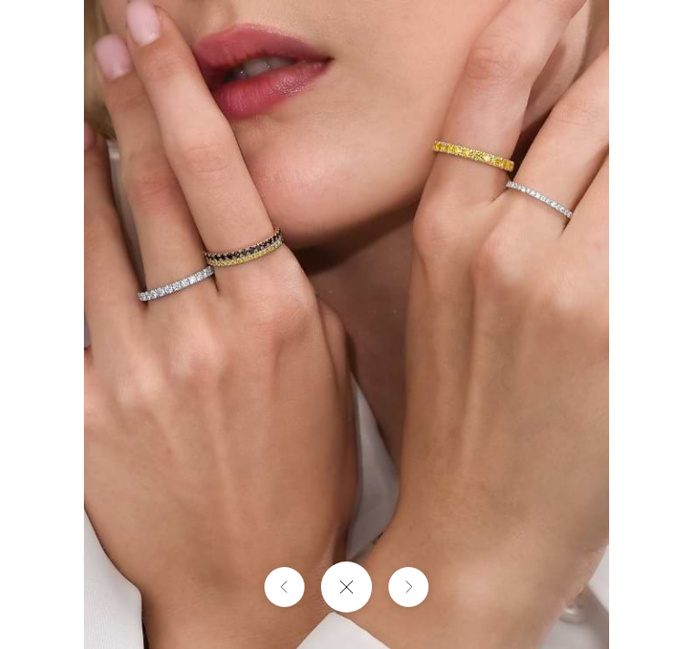
scroll to position [0, 1338]
